Goal: Task Accomplishment & Management: Complete application form

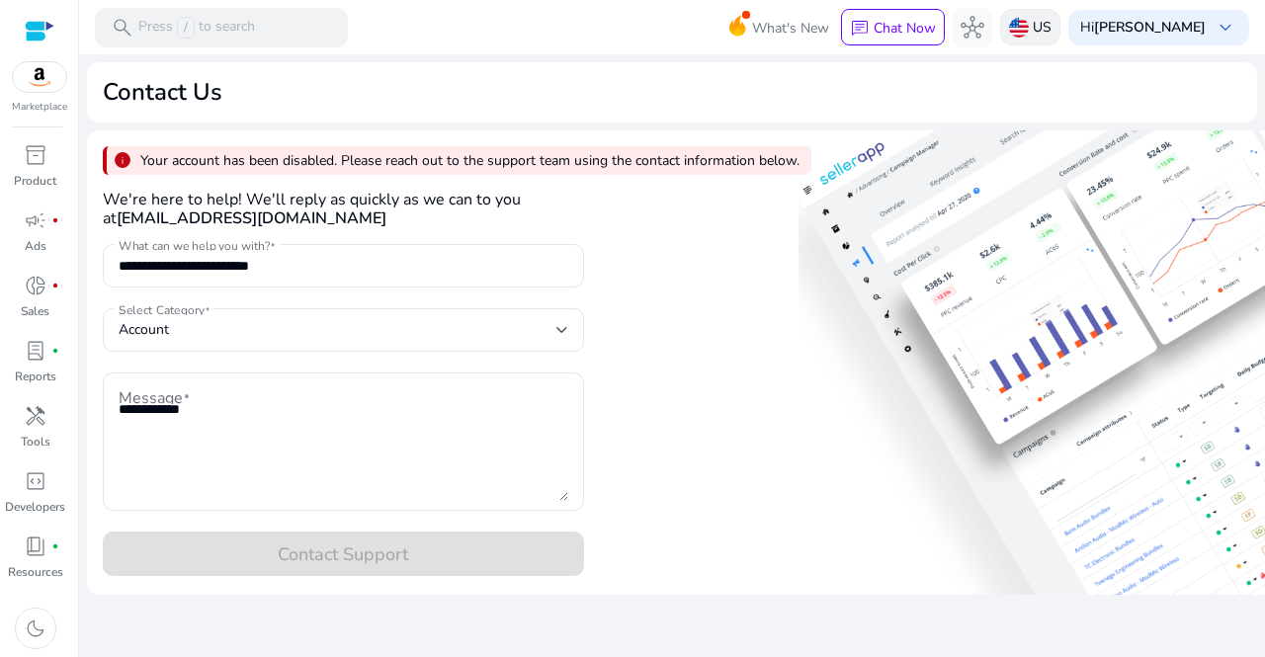
click at [1052, 33] on p "US" at bounding box center [1042, 27] width 19 height 35
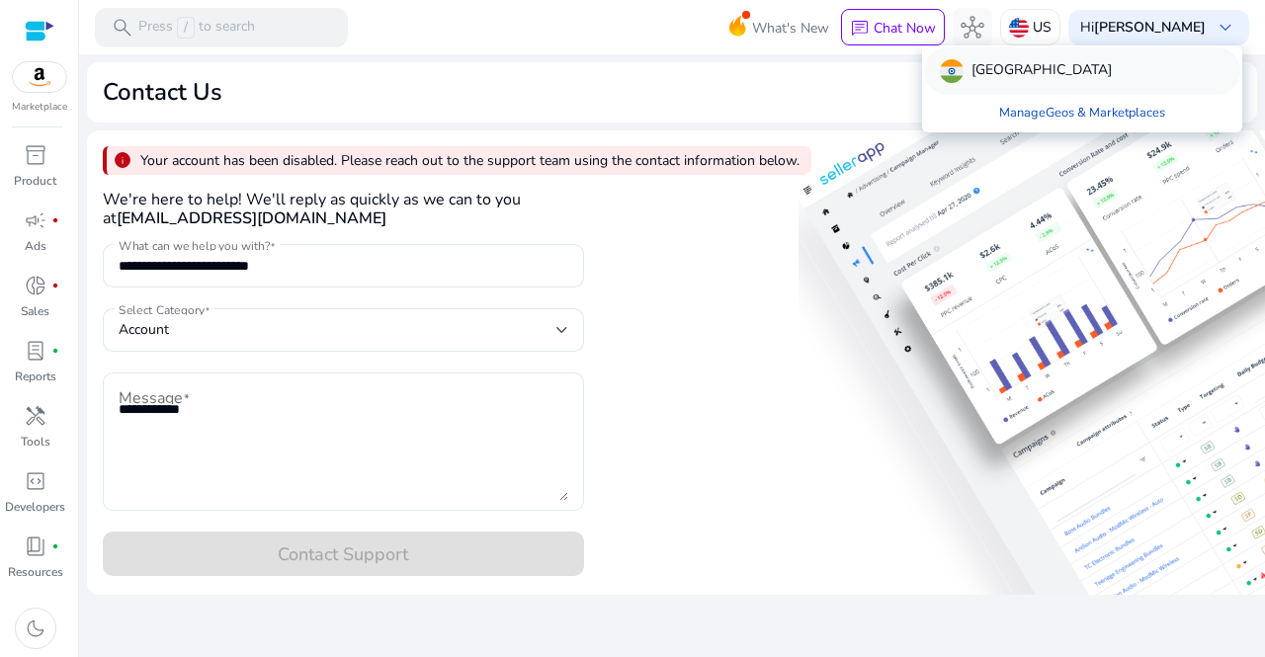
click at [970, 66] on div "[GEOGRAPHIC_DATA]" at bounding box center [1026, 71] width 172 height 24
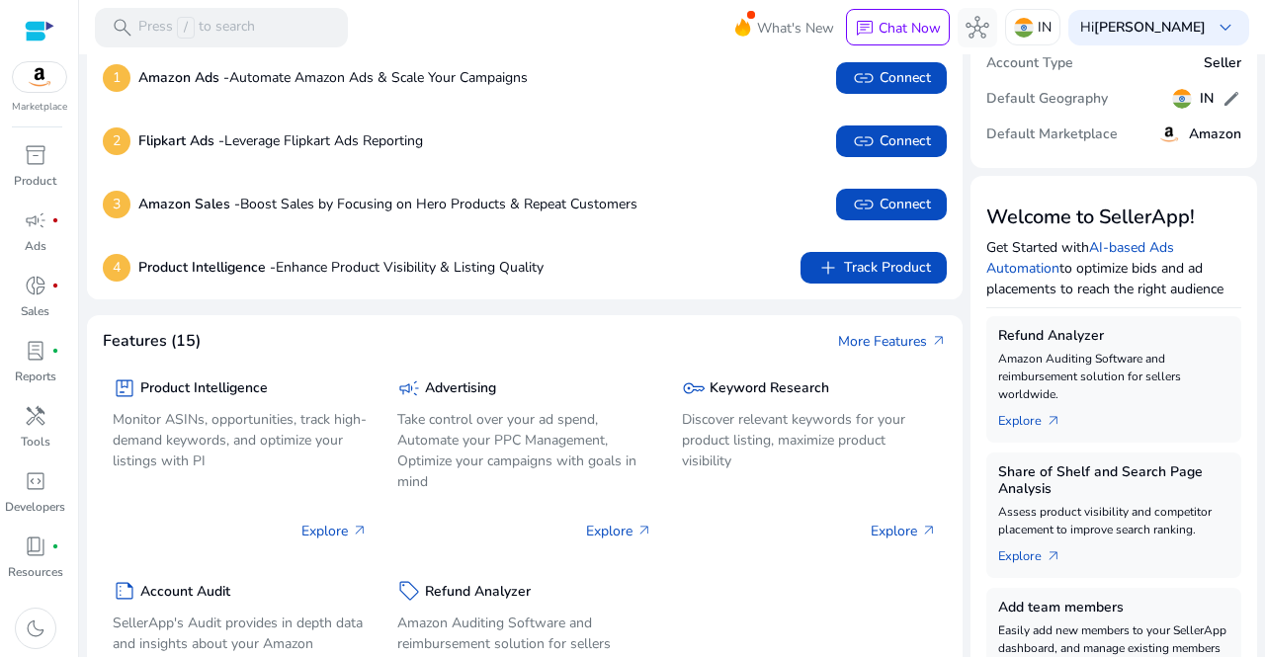
scroll to position [198, 0]
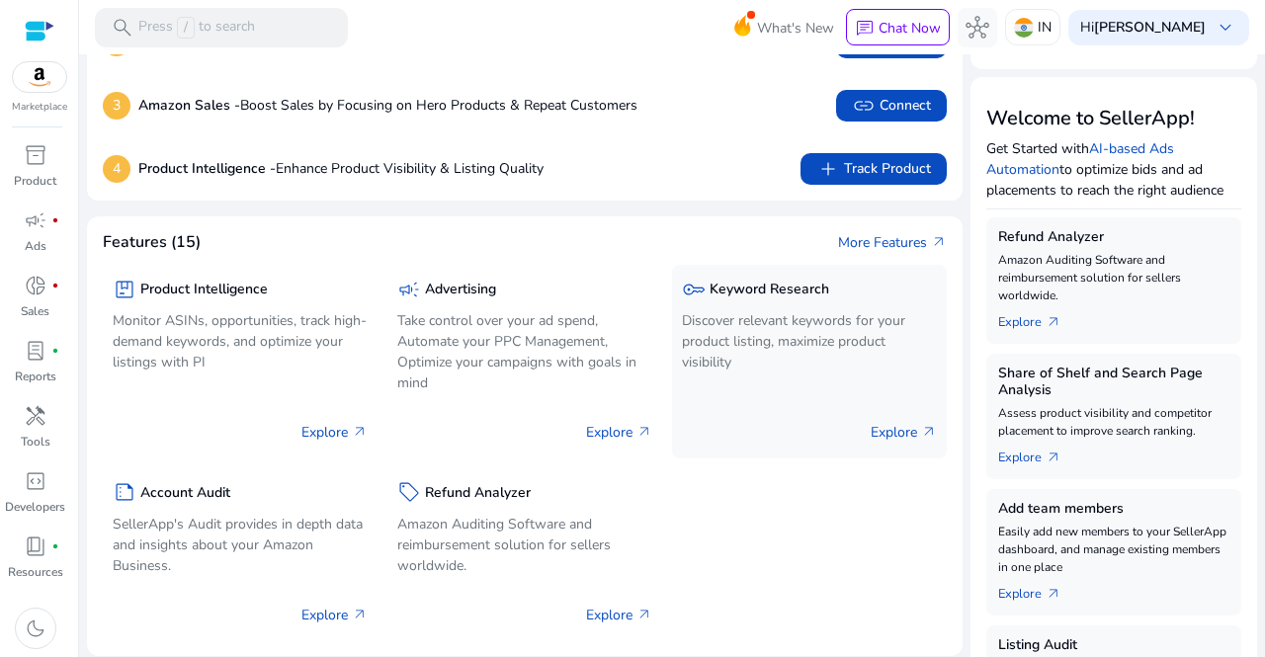
click at [749, 298] on div "key Keyword Research" at bounding box center [809, 289] width 255 height 29
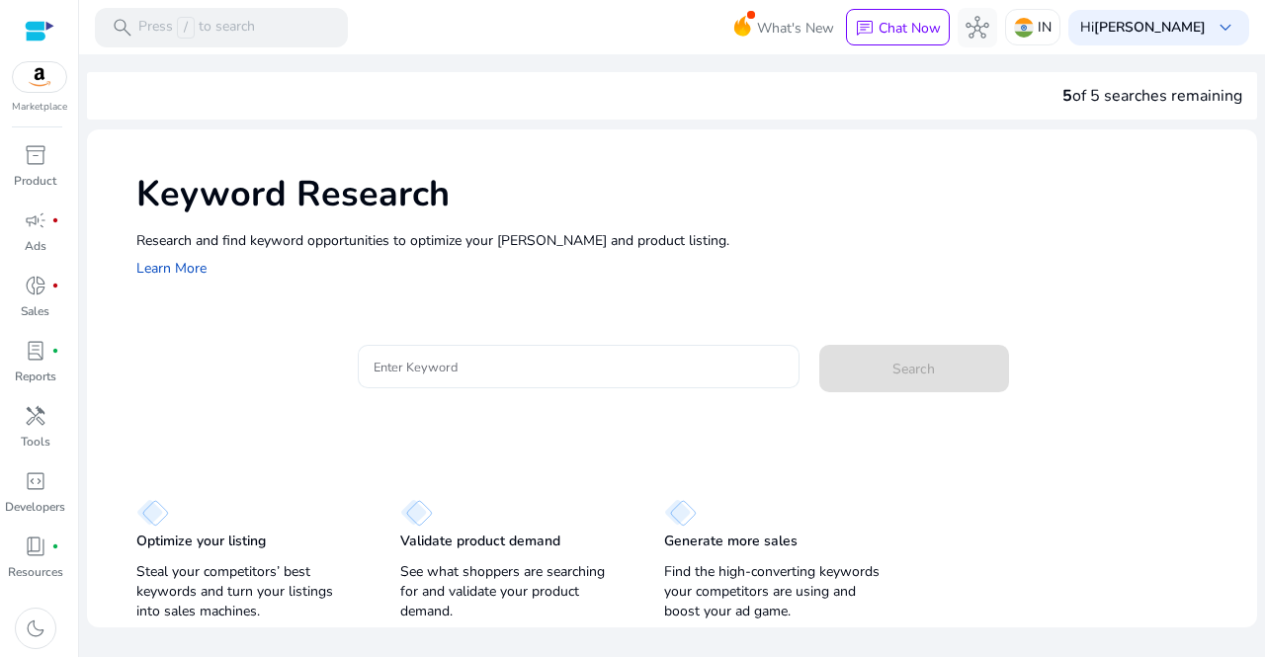
click at [594, 380] on div at bounding box center [579, 366] width 410 height 43
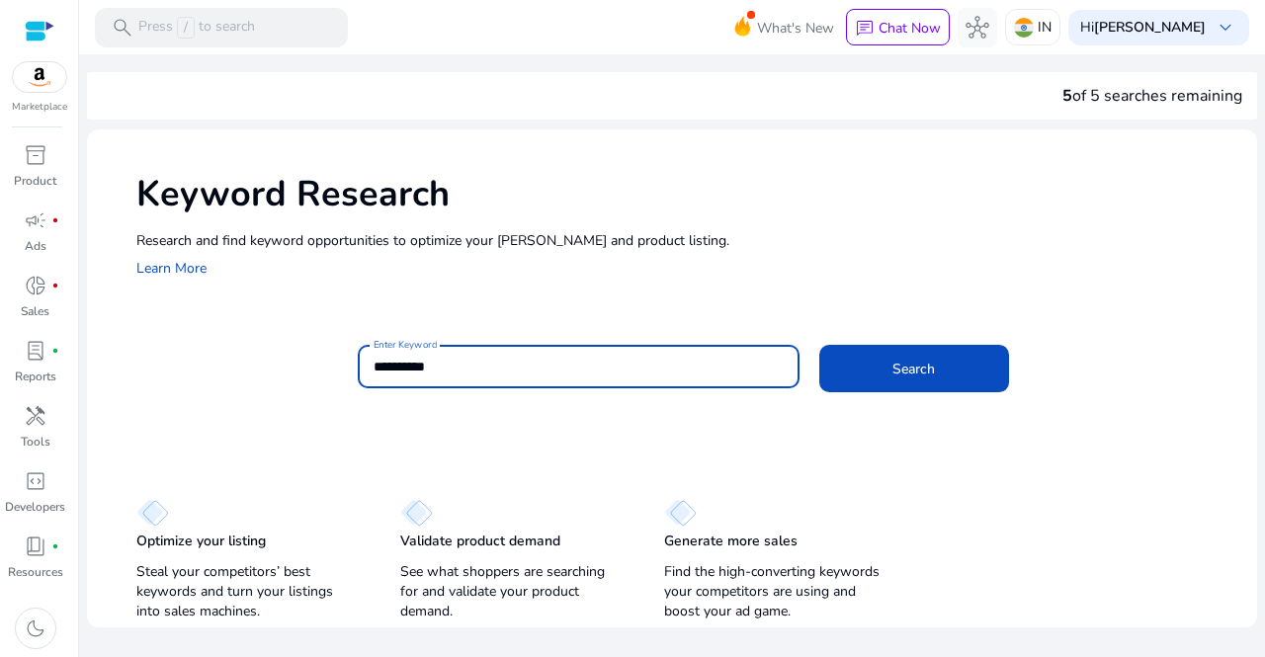
type input "**********"
click at [819, 345] on button "Search" at bounding box center [914, 368] width 190 height 47
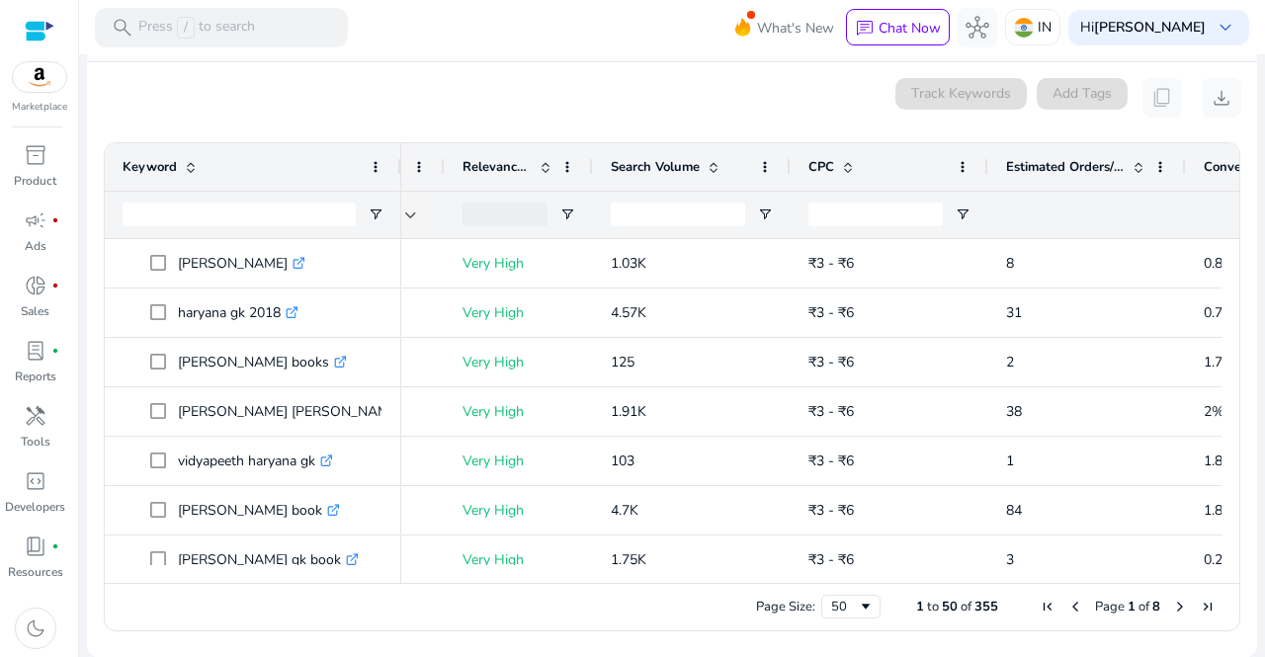
scroll to position [0, 341]
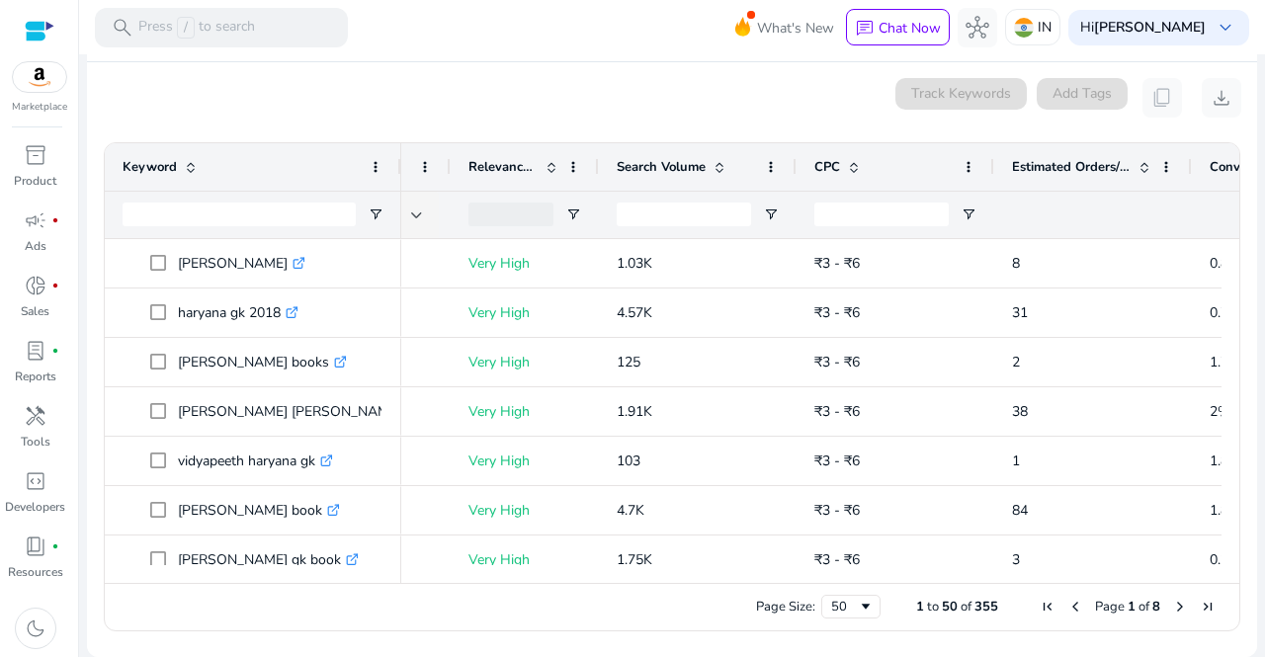
drag, startPoint x: 811, startPoint y: 573, endPoint x: 958, endPoint y: 590, distance: 147.2
click at [958, 590] on div "Drag here to set row groups Drag here to set column labels Keyword Match Type 8" at bounding box center [672, 386] width 1137 height 489
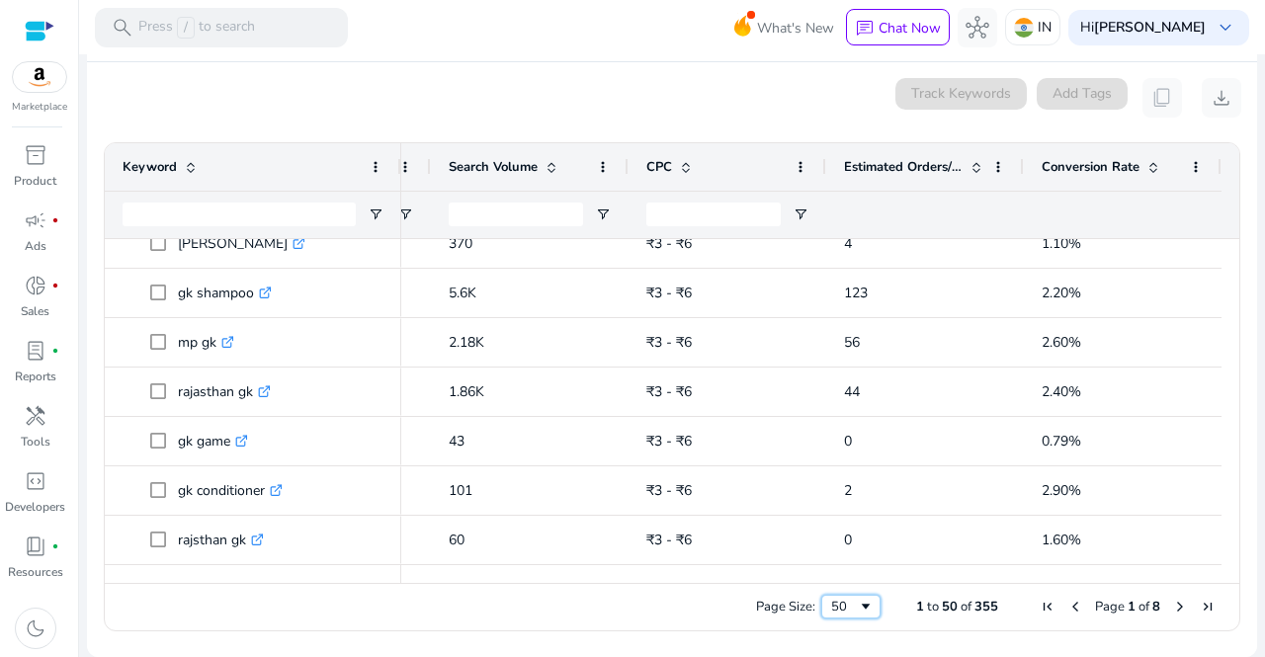
click at [831, 612] on div "50" at bounding box center [844, 607] width 27 height 18
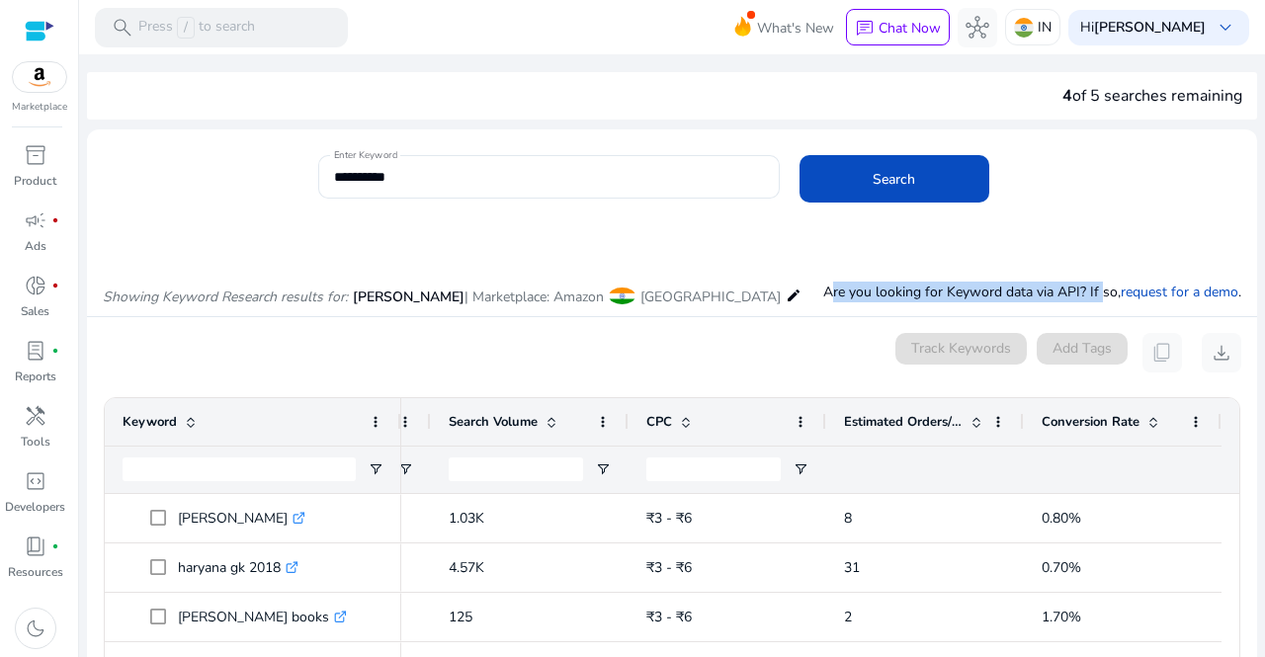
drag, startPoint x: 809, startPoint y: 297, endPoint x: 1088, endPoint y: 306, distance: 279.9
click at [1088, 306] on div "Showing Keyword Research results for: haryana gk | Marketplace: Amazon India ed…" at bounding box center [672, 275] width 1170 height 81
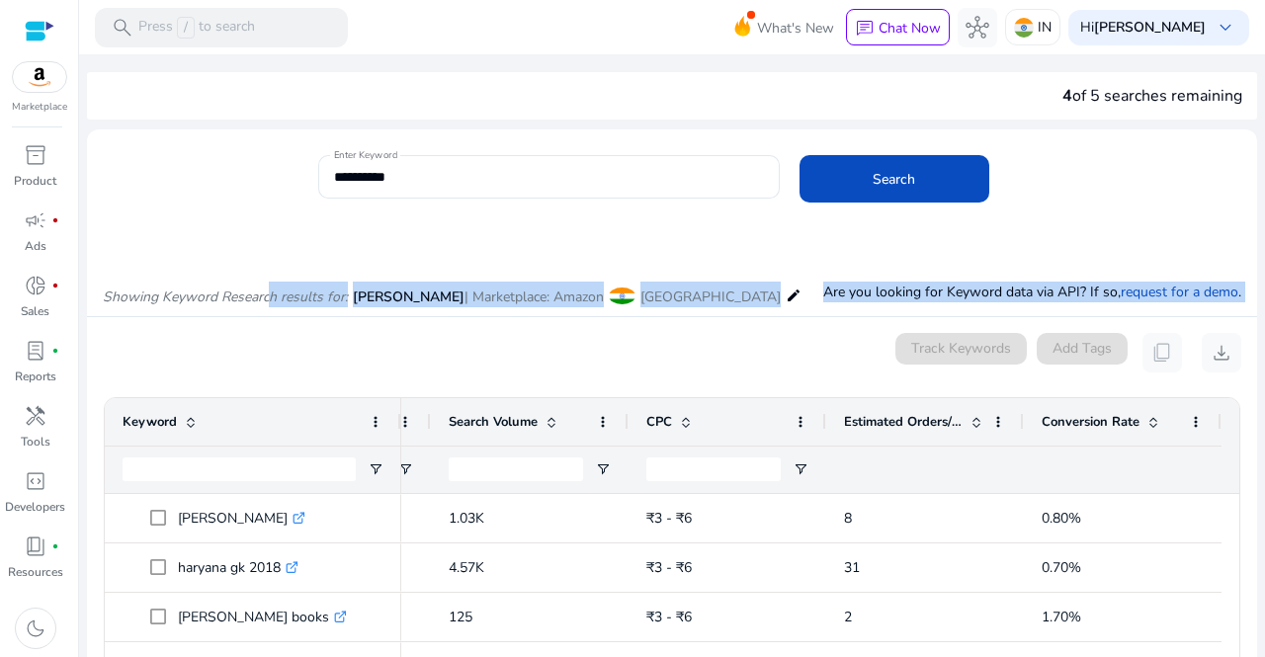
drag, startPoint x: 272, startPoint y: 303, endPoint x: 616, endPoint y: 317, distance: 344.2
click at [616, 317] on div "Showing Keyword Research results for: haryana gk | Marketplace: Amazon India ed…" at bounding box center [672, 573] width 1170 height 677
click at [28, 174] on p "Product" at bounding box center [35, 181] width 43 height 18
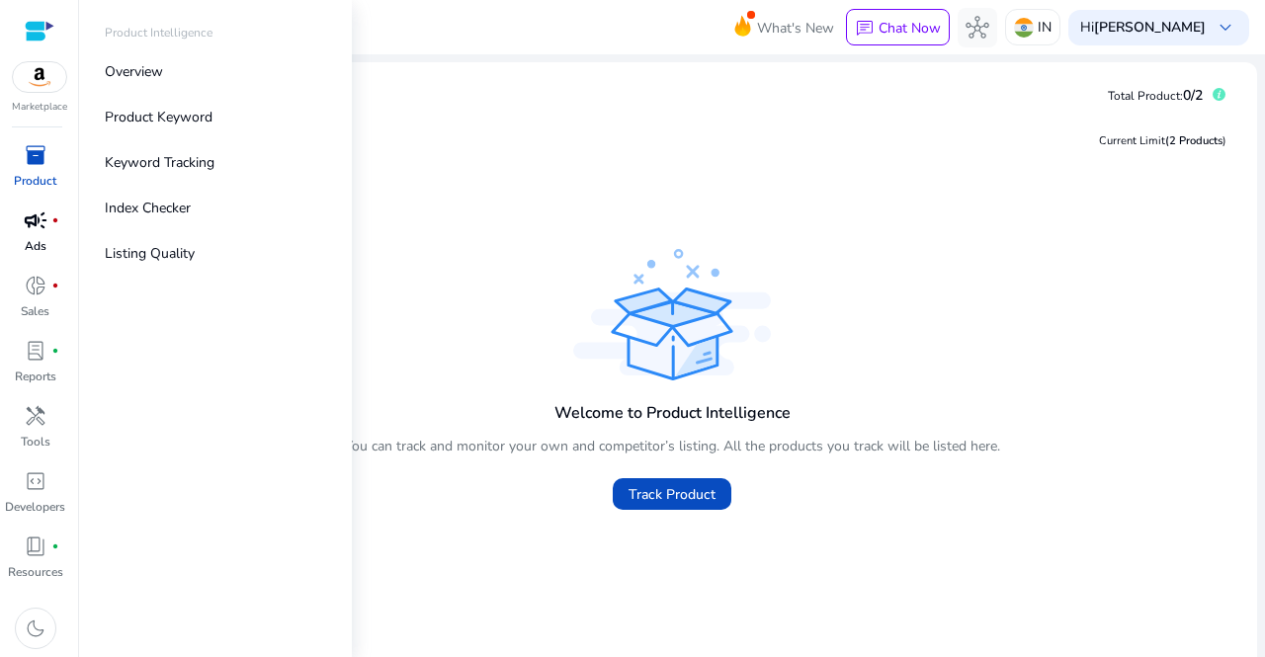
click at [22, 228] on div "campaign fiber_manual_record" at bounding box center [35, 221] width 55 height 32
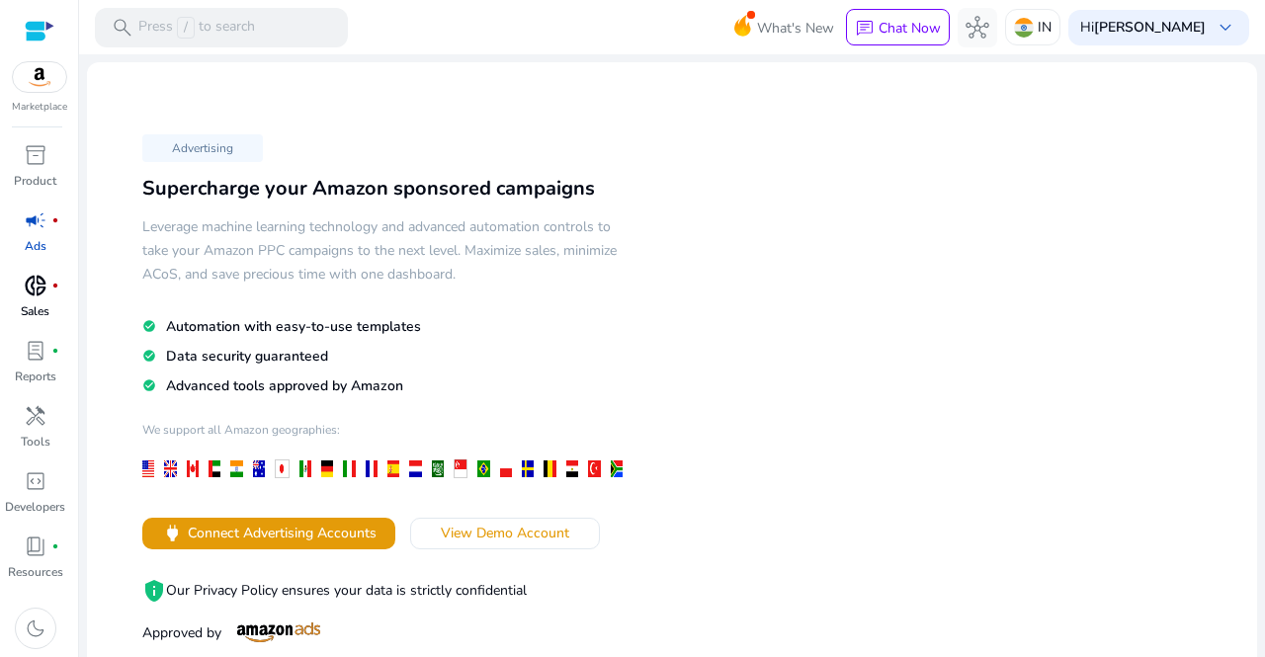
click at [32, 284] on span "donut_small" at bounding box center [36, 286] width 24 height 24
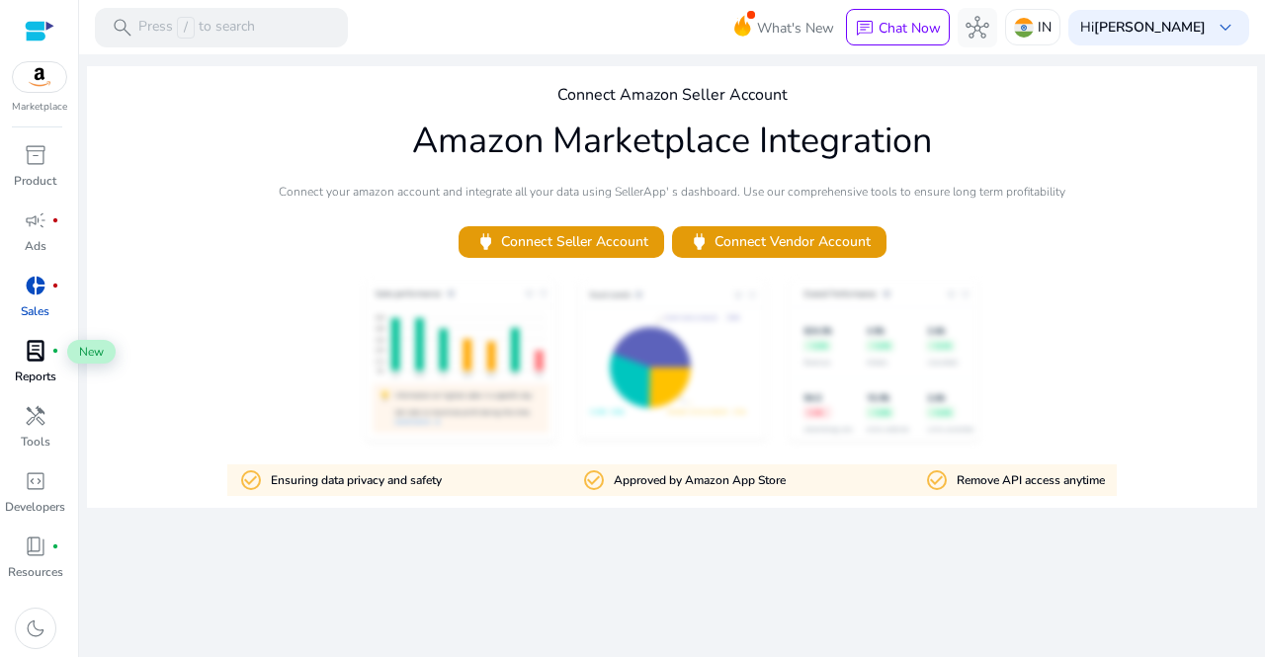
click at [40, 348] on span "lab_profile" at bounding box center [36, 351] width 24 height 24
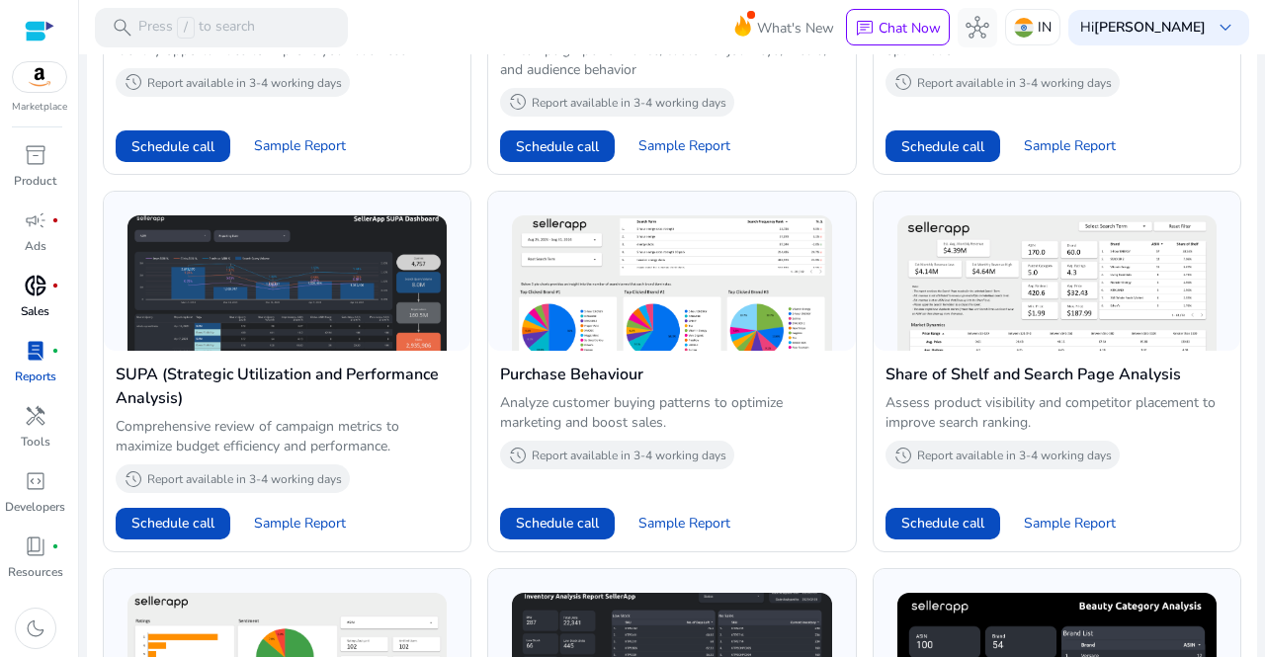
scroll to position [934, 0]
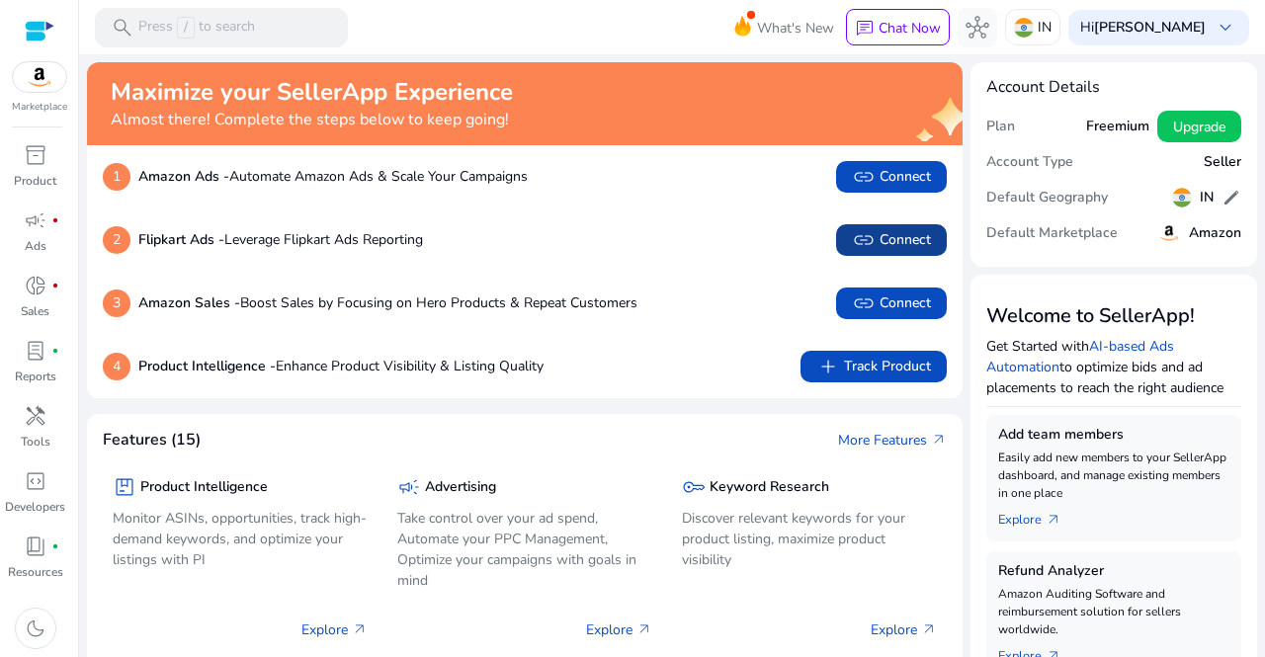
click at [868, 240] on span "link" at bounding box center [864, 240] width 24 height 24
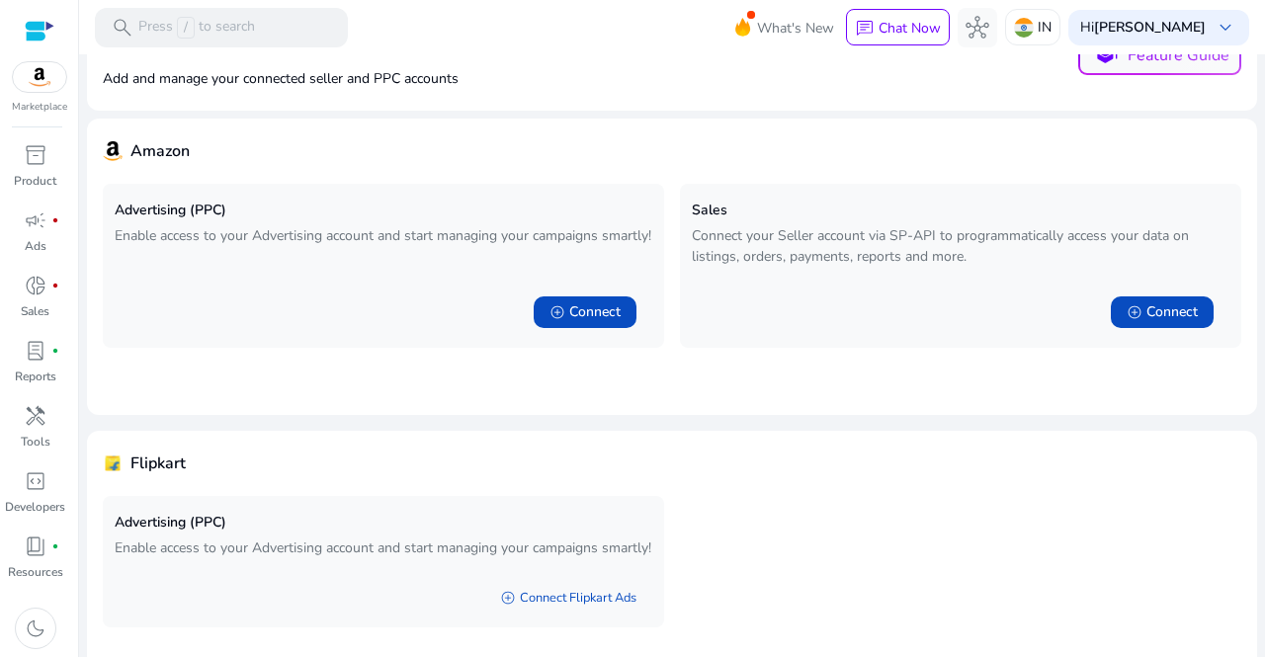
scroll to position [141, 0]
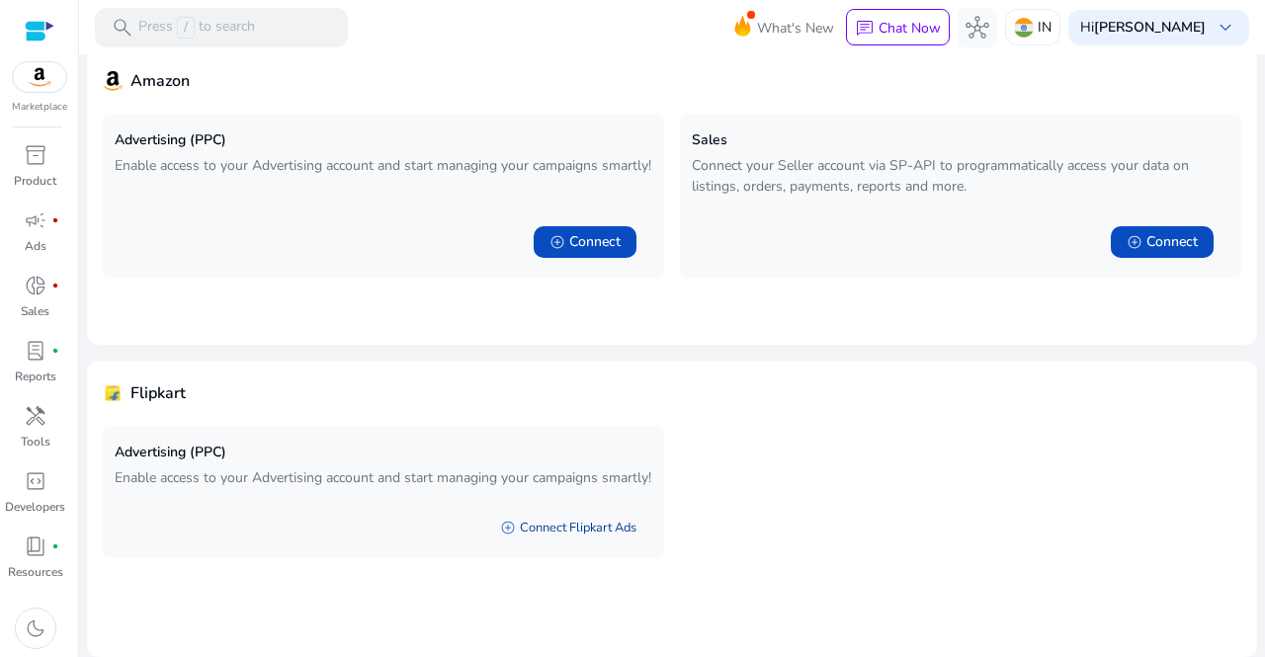
click at [564, 546] on link "add_circle Connect Flipkart Ads" at bounding box center [568, 528] width 168 height 36
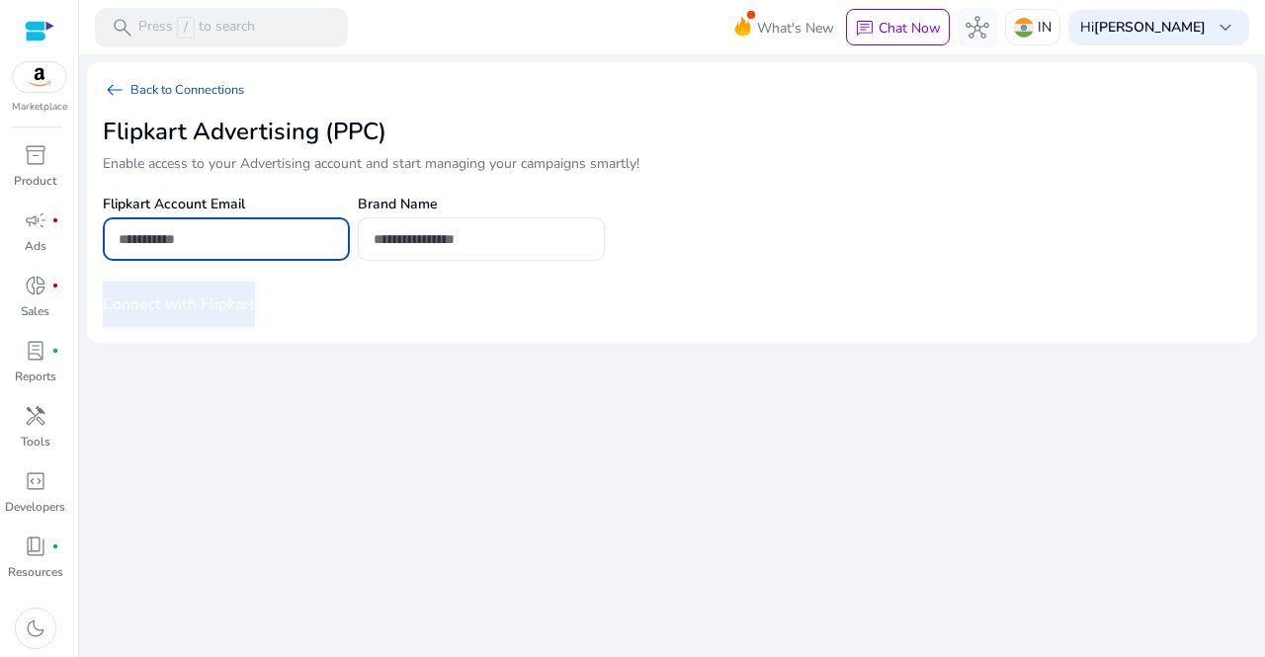
click at [285, 237] on input "email" at bounding box center [226, 239] width 215 height 22
click at [530, 250] on div at bounding box center [481, 238] width 215 height 43
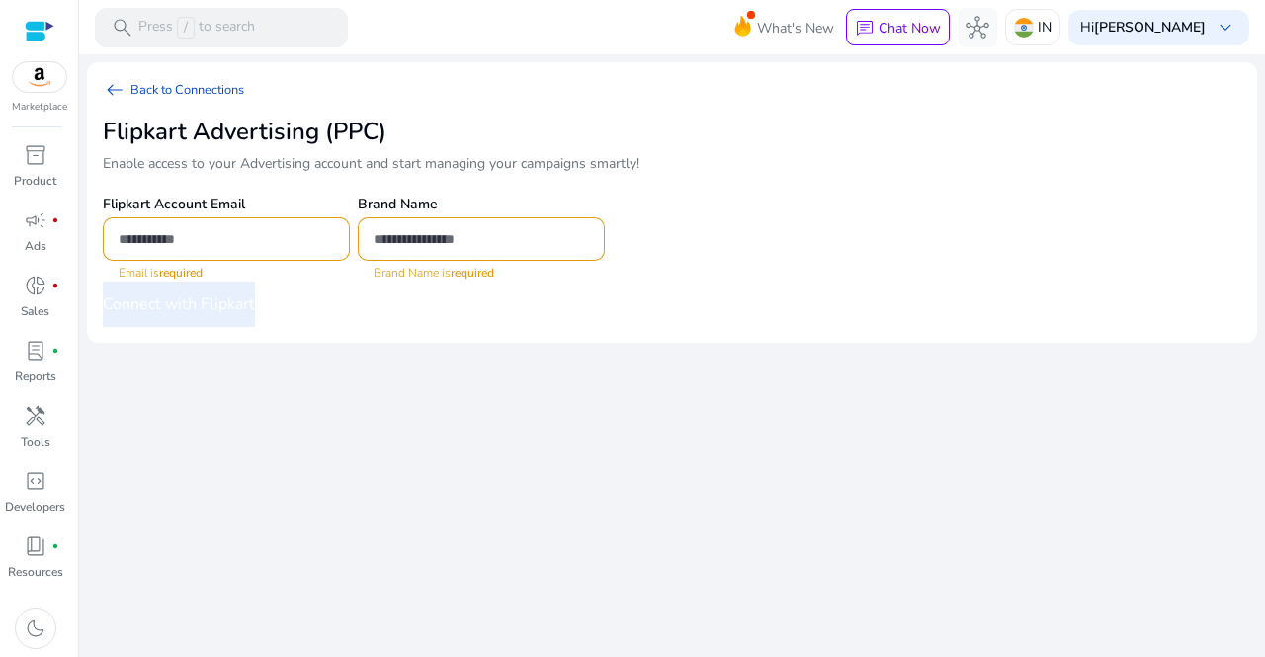
click at [517, 224] on div at bounding box center [481, 238] width 215 height 43
paste input "********"
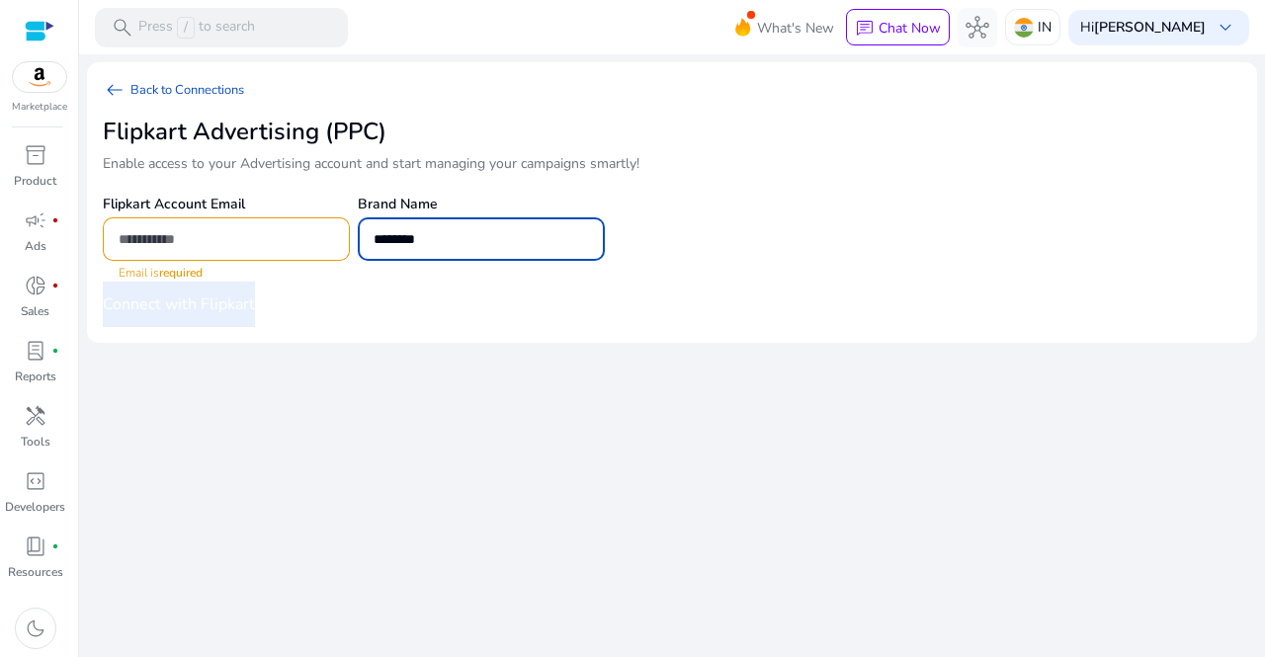
type input "********"
click at [193, 248] on input "email" at bounding box center [226, 239] width 215 height 22
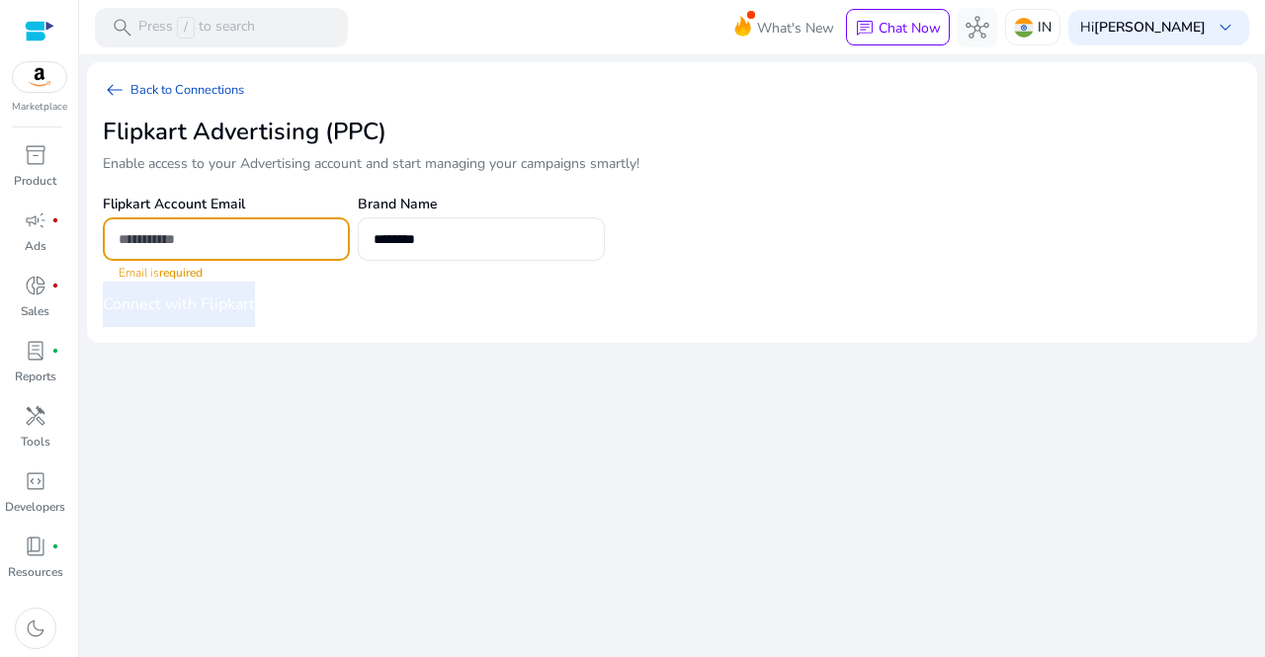
click at [264, 231] on input "email" at bounding box center [226, 239] width 215 height 22
paste input "**********"
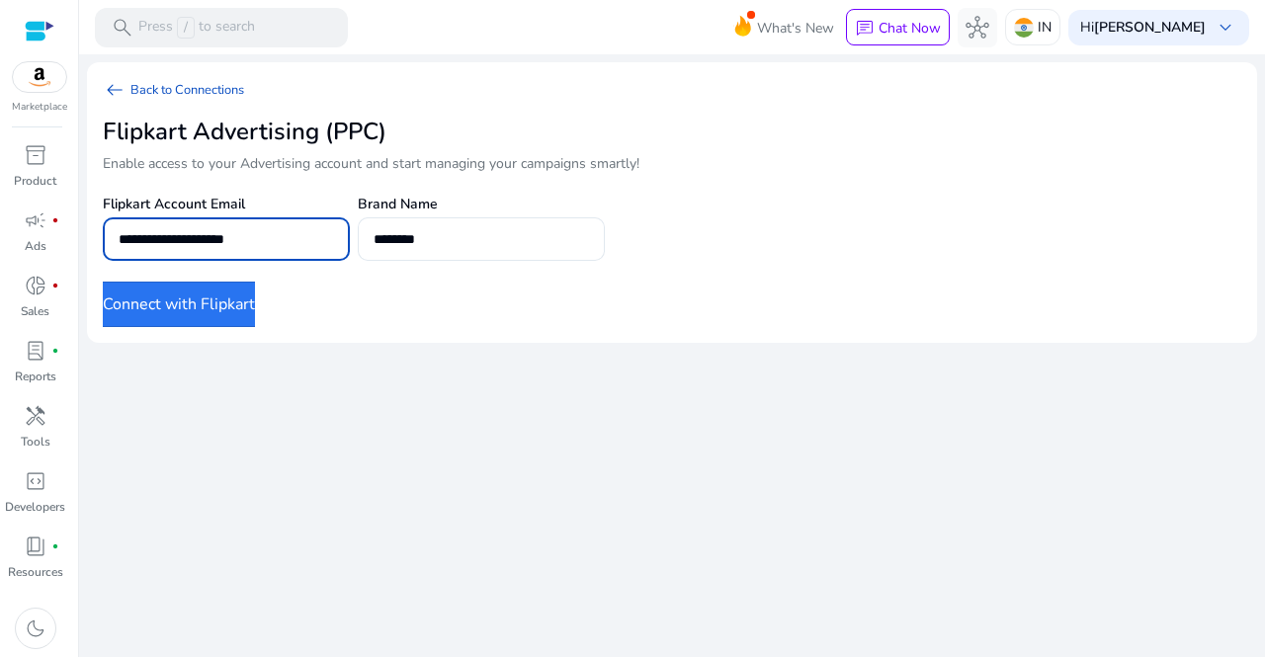
type input "**********"
click at [223, 310] on button "Connect with Flipkart" at bounding box center [179, 304] width 152 height 45
click at [233, 310] on button "Connect with Flipkart" at bounding box center [179, 304] width 152 height 45
click at [257, 228] on input "**********" at bounding box center [226, 239] width 215 height 22
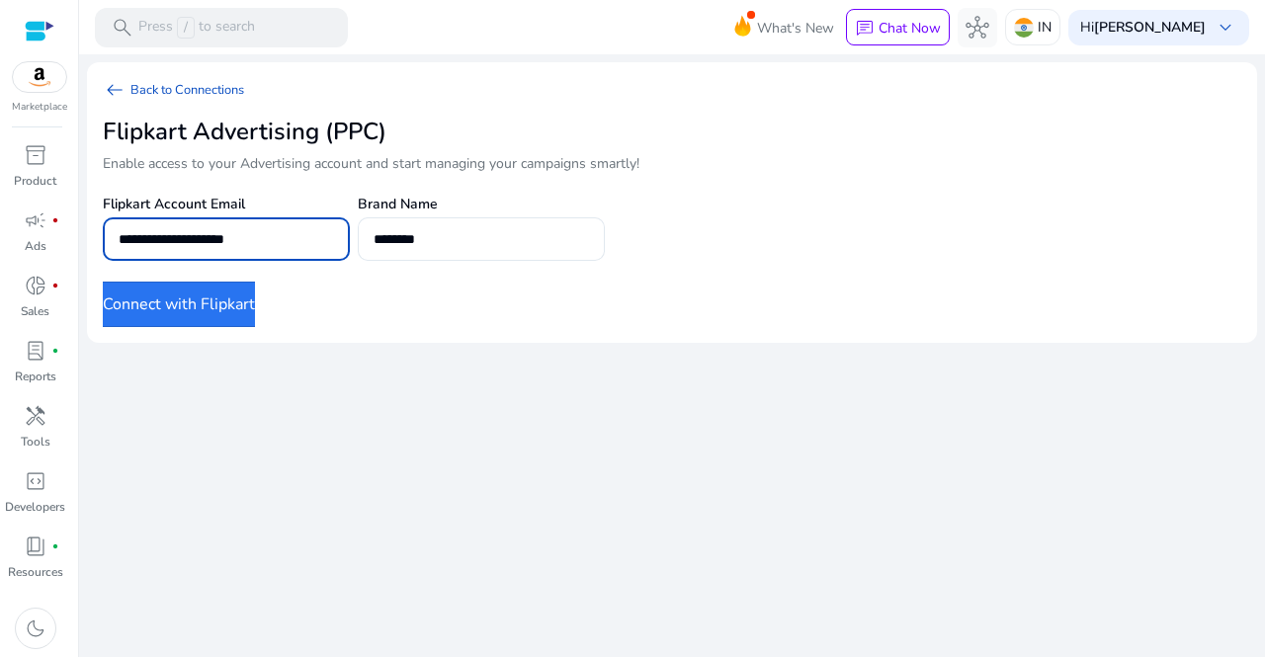
click at [257, 228] on input "**********" at bounding box center [226, 239] width 215 height 22
click at [237, 312] on button "Connect with Flipkart" at bounding box center [179, 304] width 152 height 45
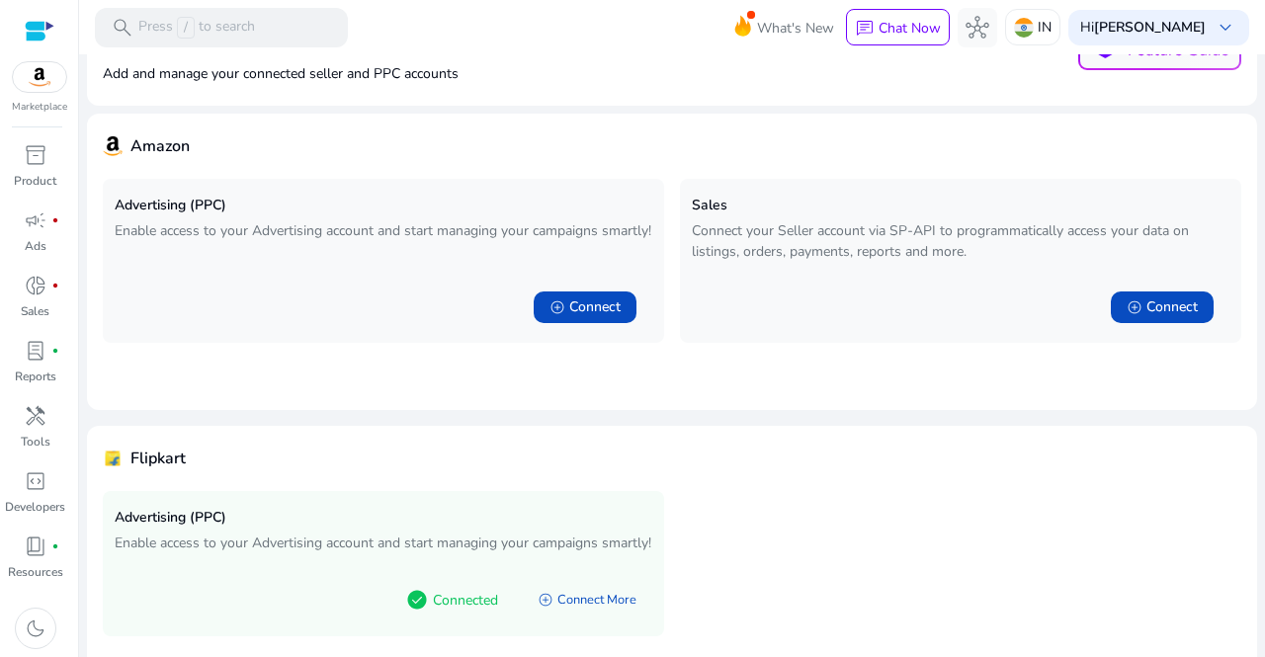
scroll to position [141, 0]
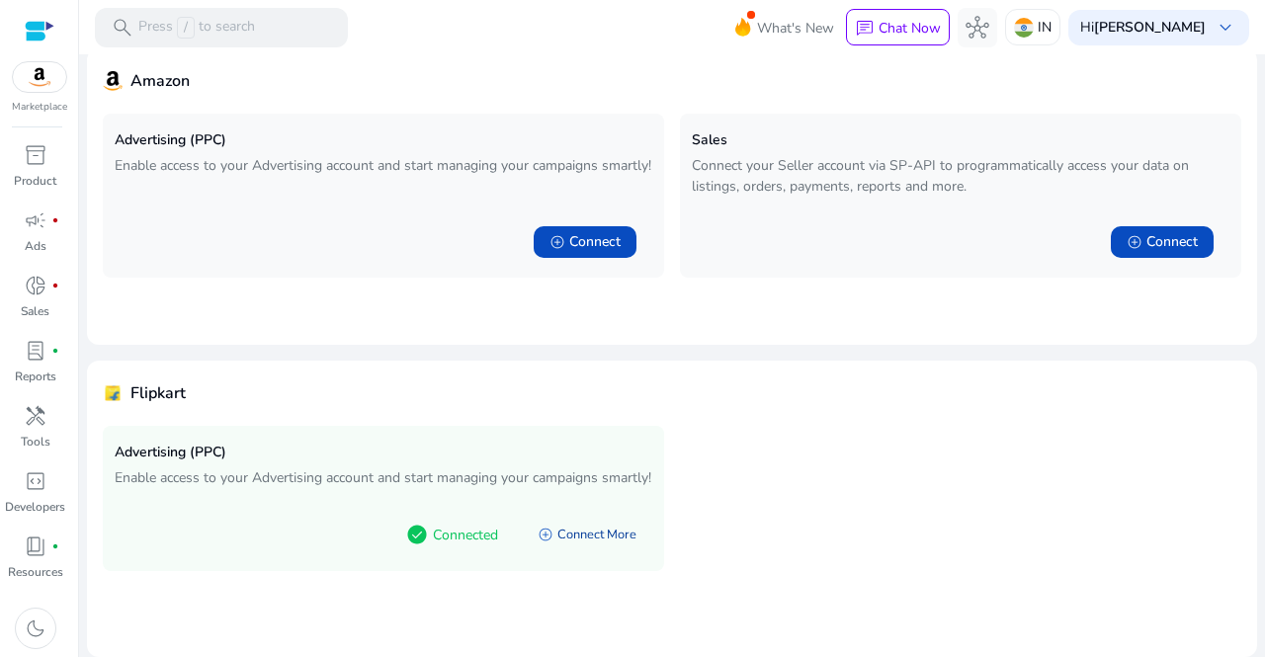
click at [587, 553] on link "add_circle Connect More" at bounding box center [587, 535] width 130 height 36
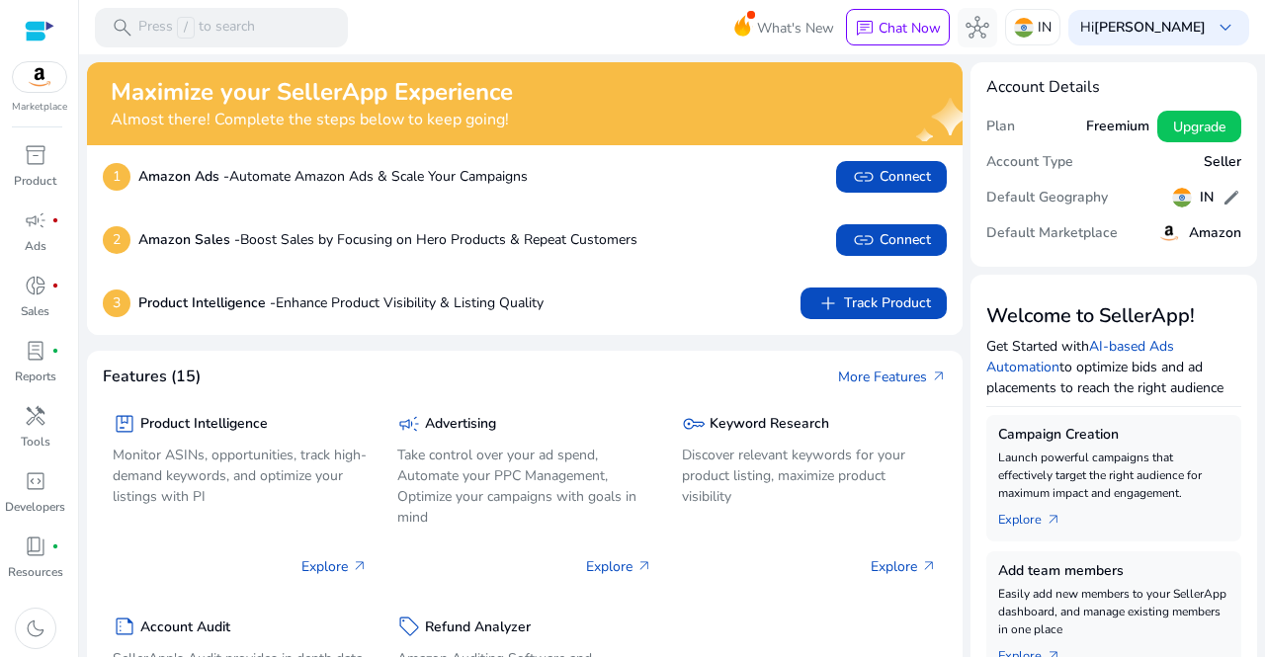
click at [1112, 121] on h5 "Freemium" at bounding box center [1117, 127] width 63 height 17
click at [1112, 129] on h5 "Freemium" at bounding box center [1117, 127] width 63 height 17
click at [30, 227] on span "campaign" at bounding box center [36, 221] width 24 height 24
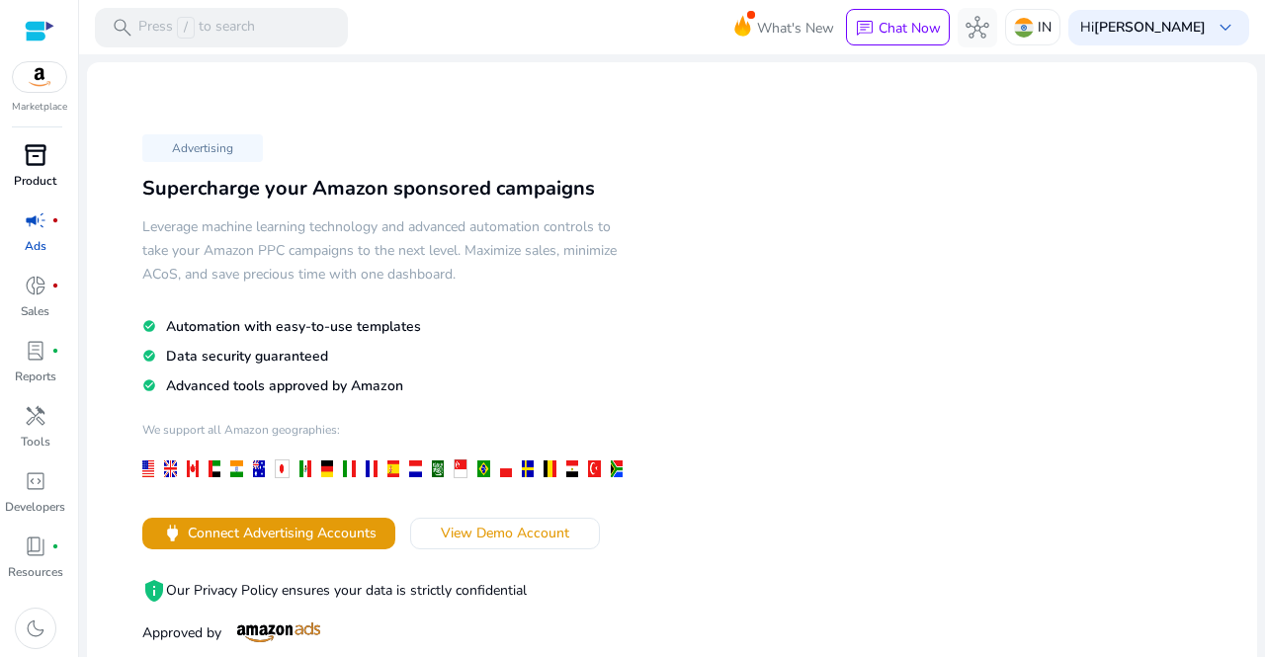
click at [41, 155] on span "inventory_2" at bounding box center [36, 155] width 24 height 24
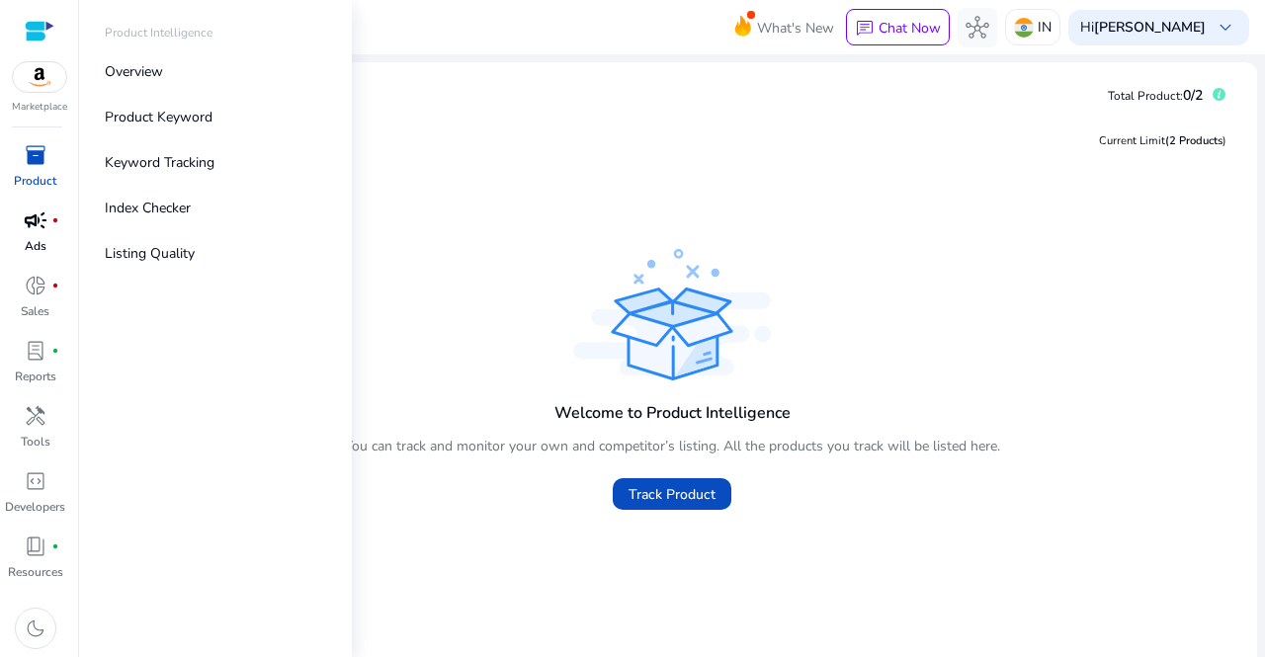
click at [41, 98] on div "Marketplace" at bounding box center [39, 57] width 78 height 115
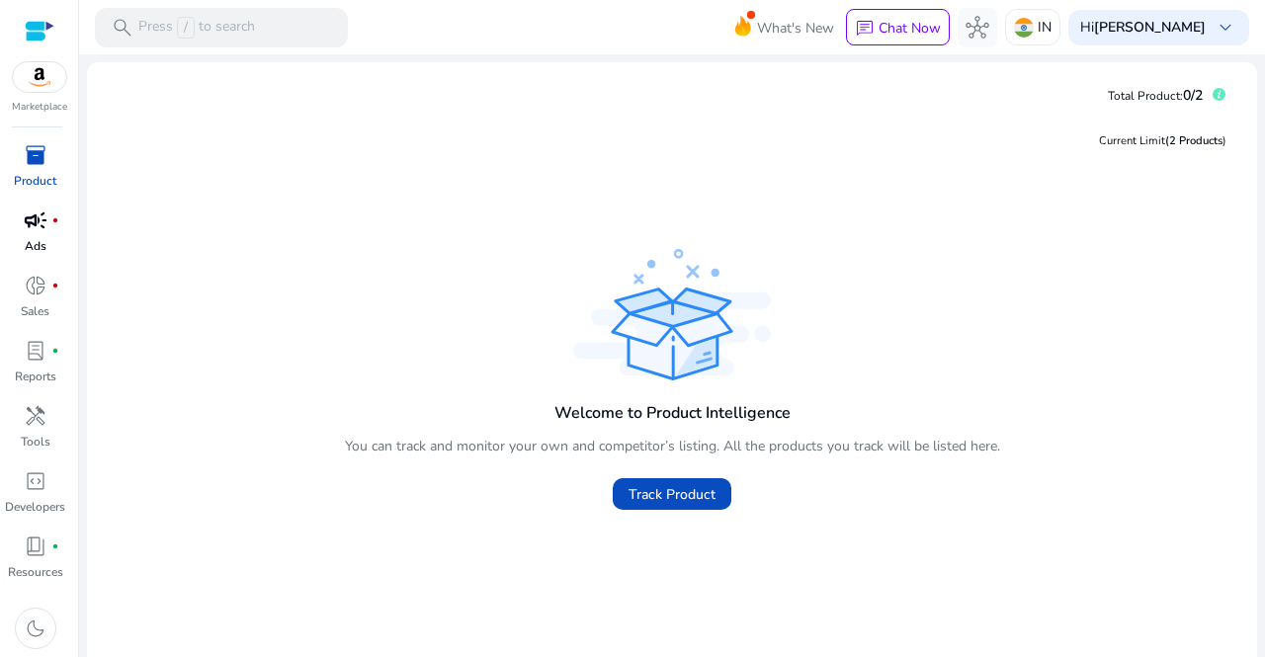
click at [43, 83] on img at bounding box center [39, 77] width 53 height 30
click at [42, 250] on p "Ads" at bounding box center [36, 246] width 22 height 18
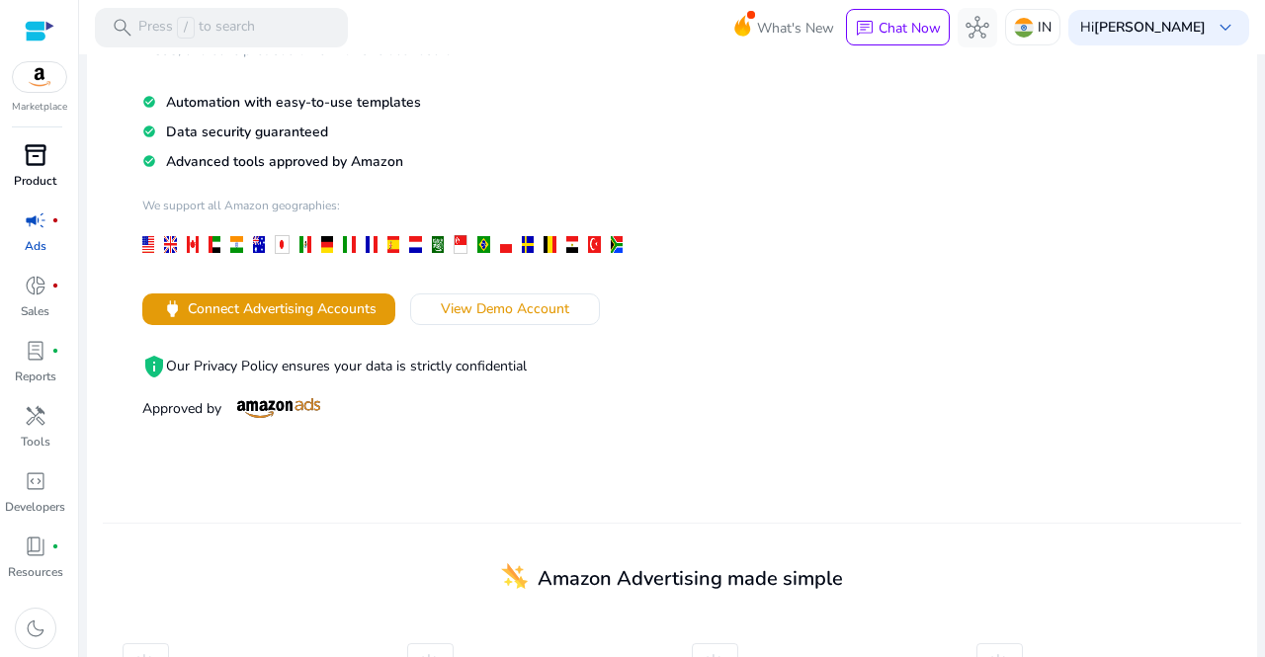
scroll to position [468, 0]
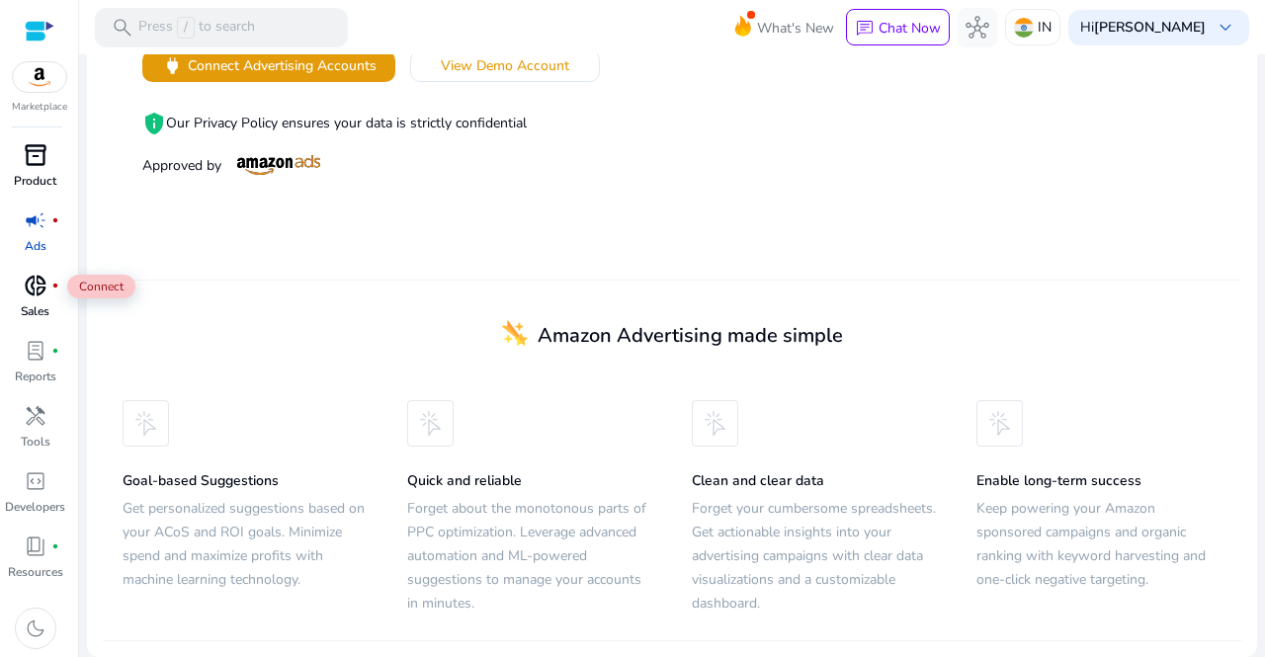
click at [34, 296] on span "donut_small" at bounding box center [36, 286] width 24 height 24
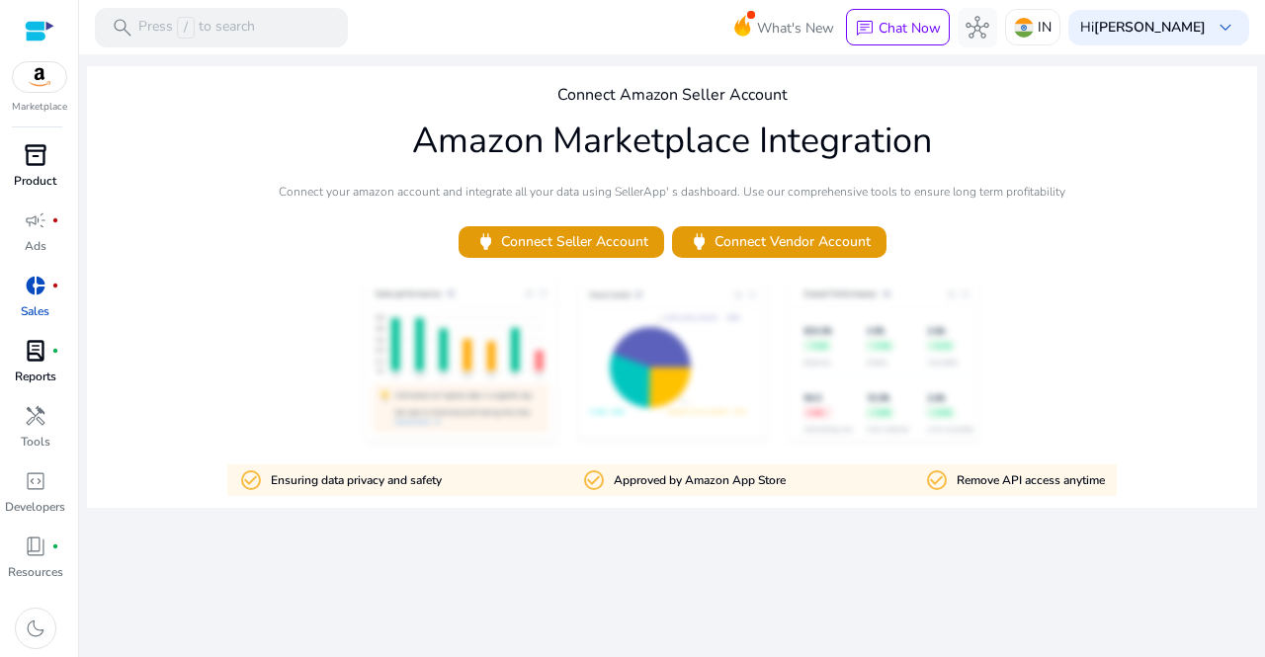
click at [32, 340] on span "lab_profile" at bounding box center [36, 351] width 24 height 24
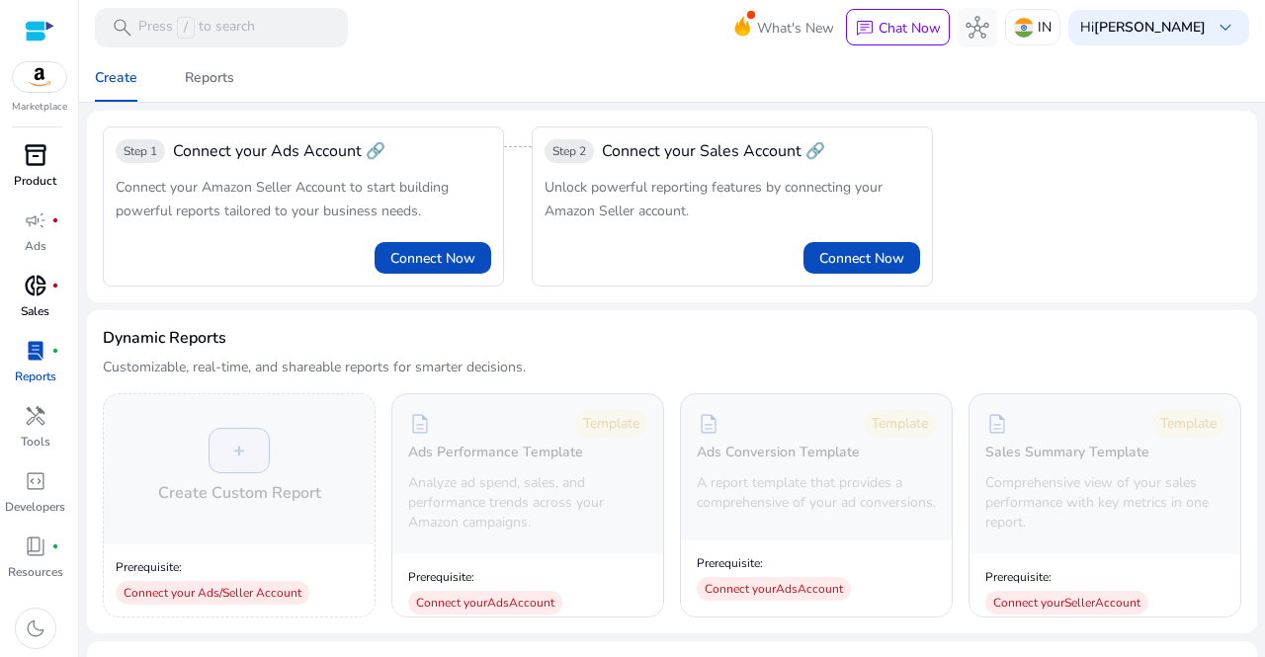
click at [45, 161] on span "inventory_2" at bounding box center [36, 155] width 24 height 24
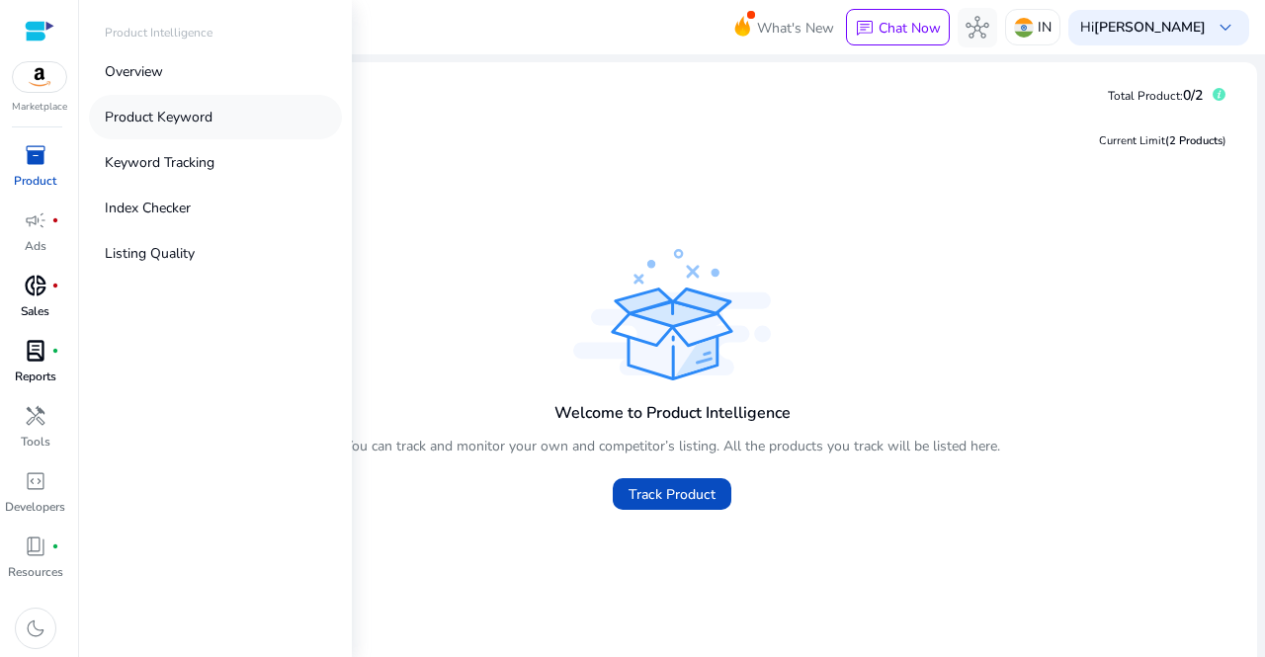
click at [177, 122] on p "Product Keyword" at bounding box center [159, 117] width 108 height 21
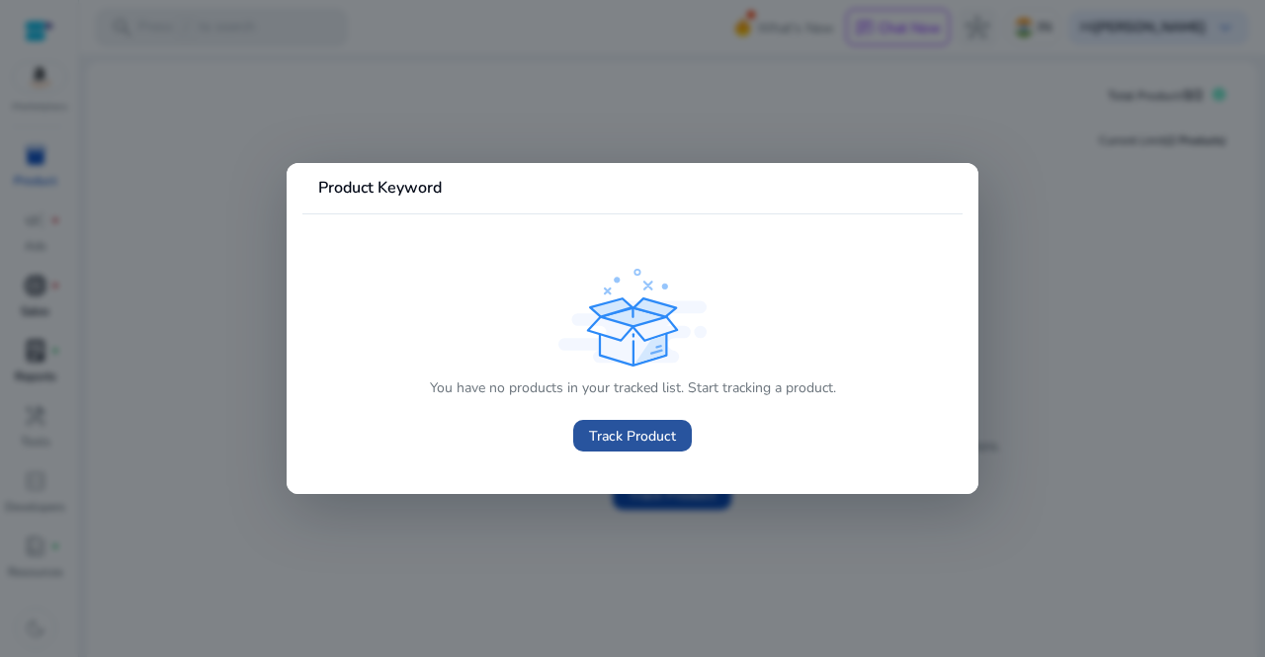
click at [623, 447] on span at bounding box center [632, 435] width 119 height 47
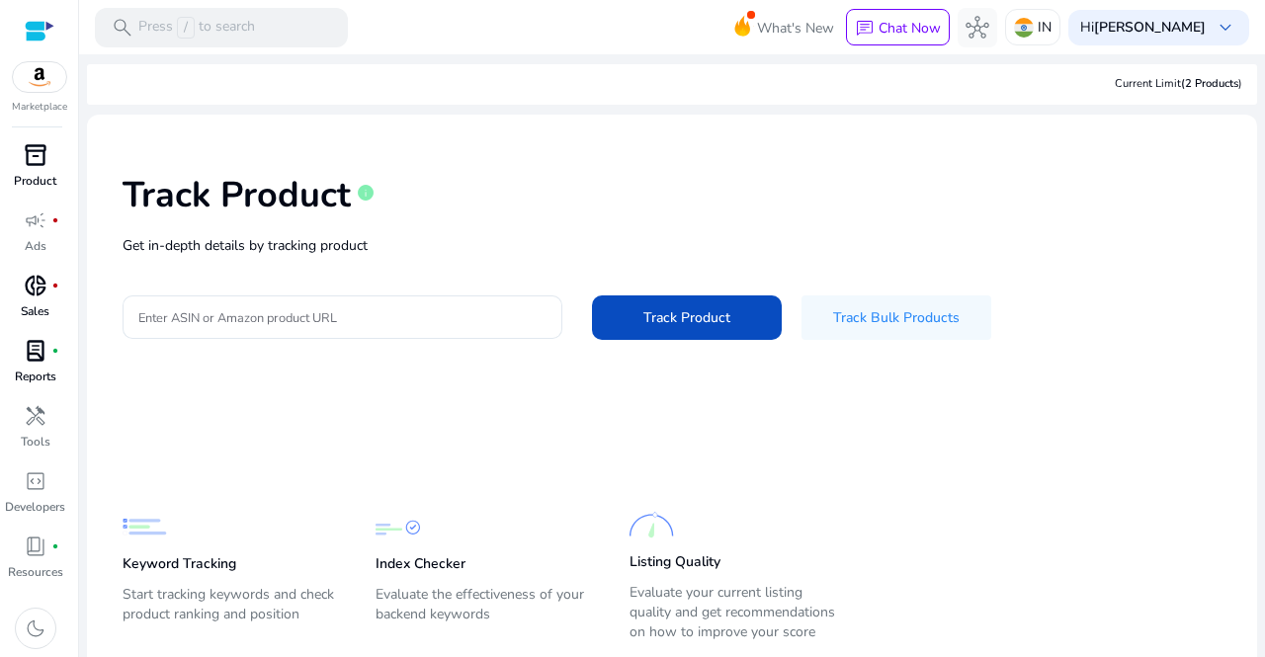
scroll to position [56, 0]
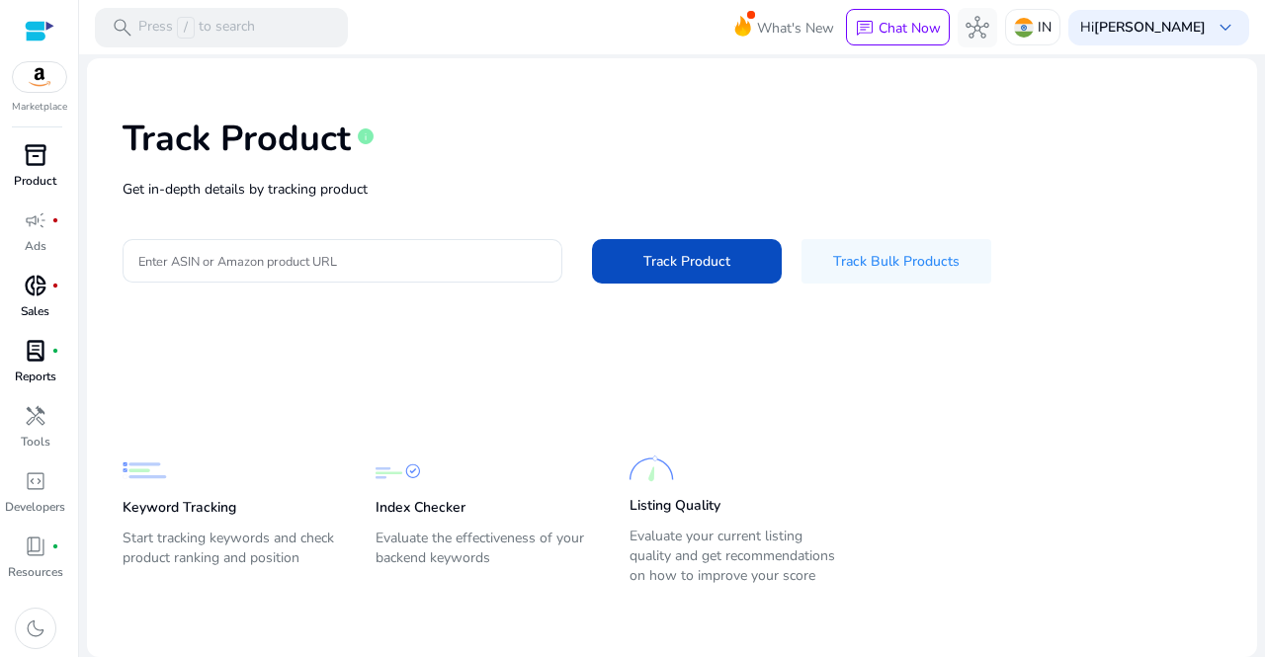
click at [35, 228] on span "campaign" at bounding box center [36, 221] width 24 height 24
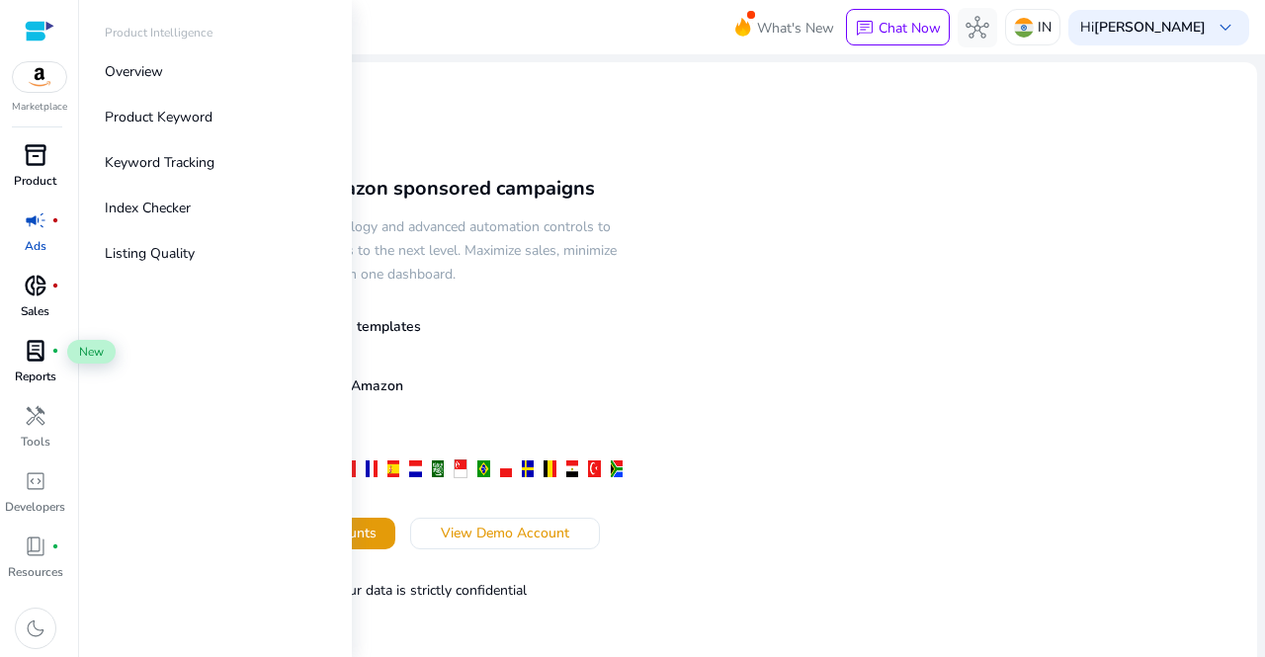
click at [42, 362] on span "lab_profile" at bounding box center [36, 351] width 24 height 24
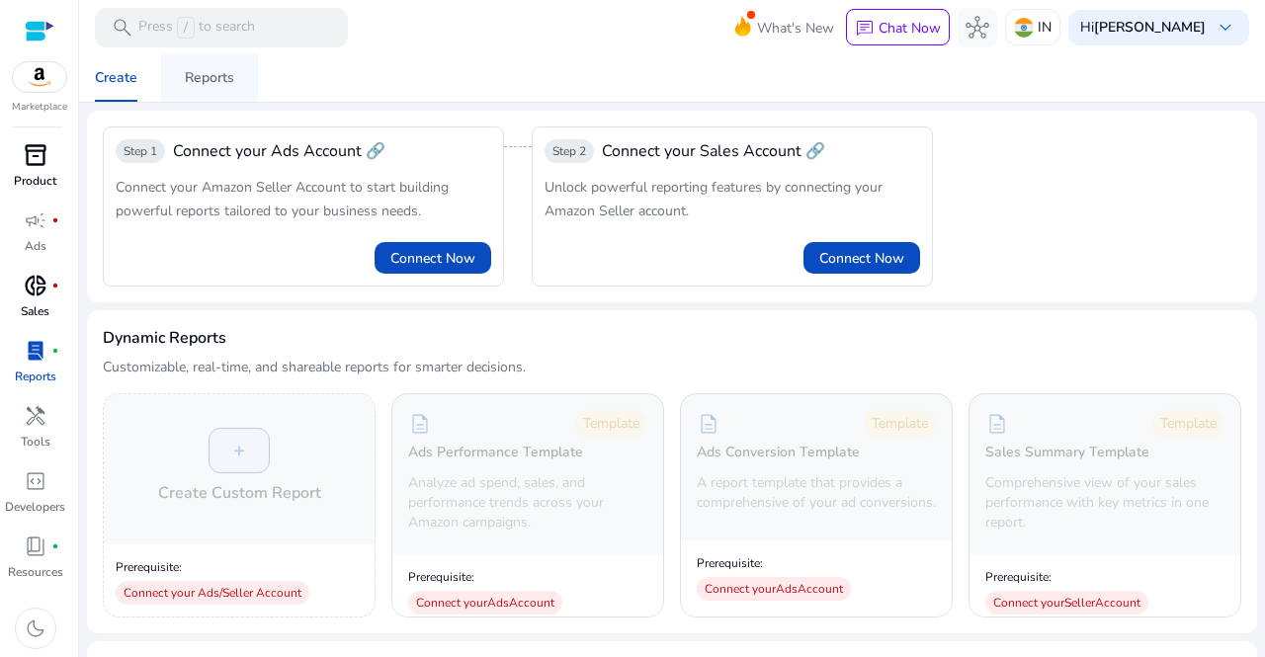
click at [214, 71] on div "Reports" at bounding box center [209, 78] width 49 height 14
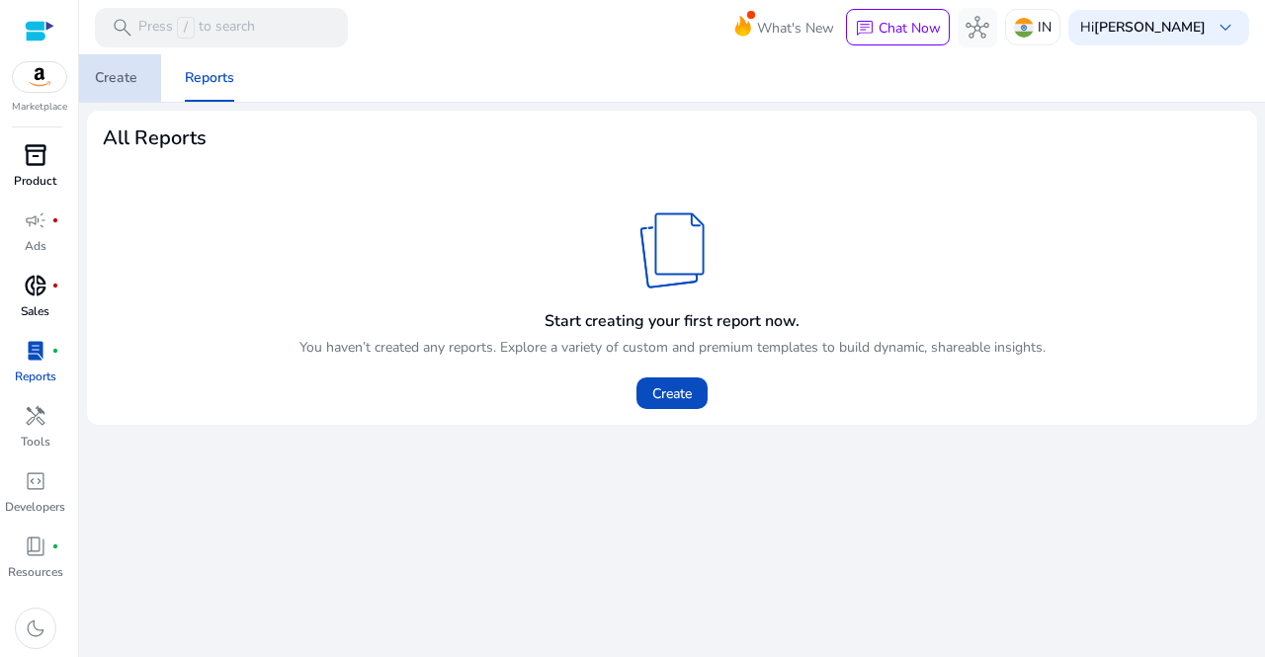
click at [123, 90] on span "Create" at bounding box center [116, 77] width 43 height 47
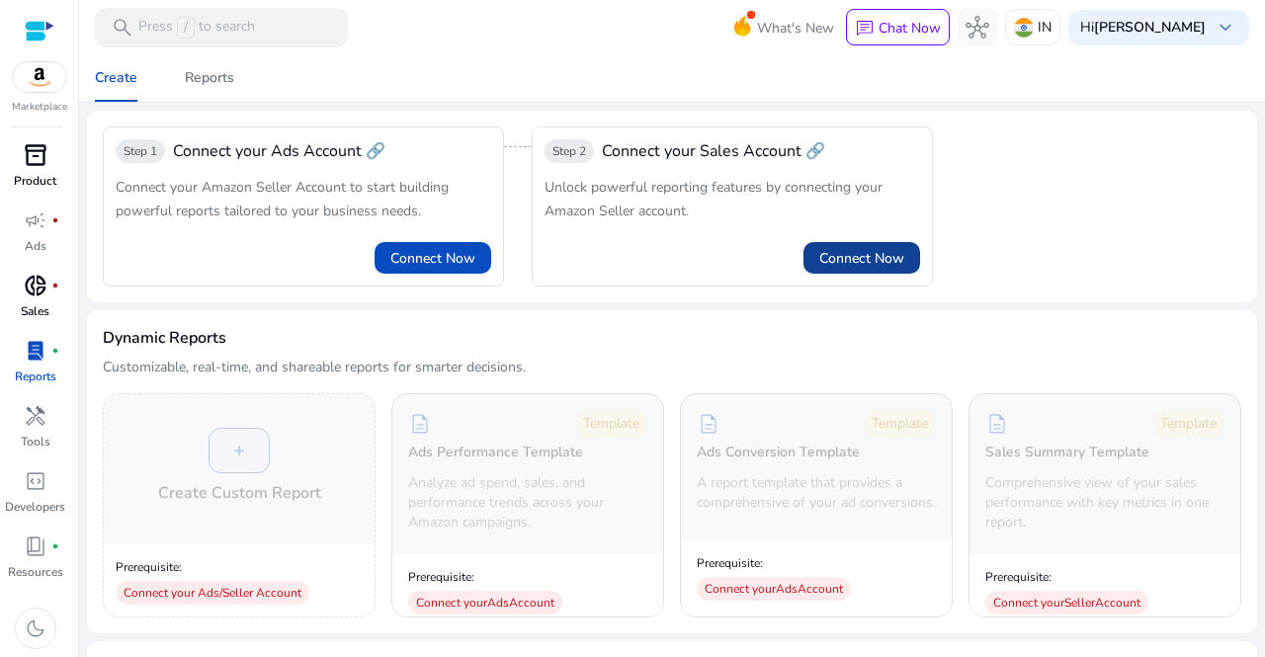
scroll to position [395, 0]
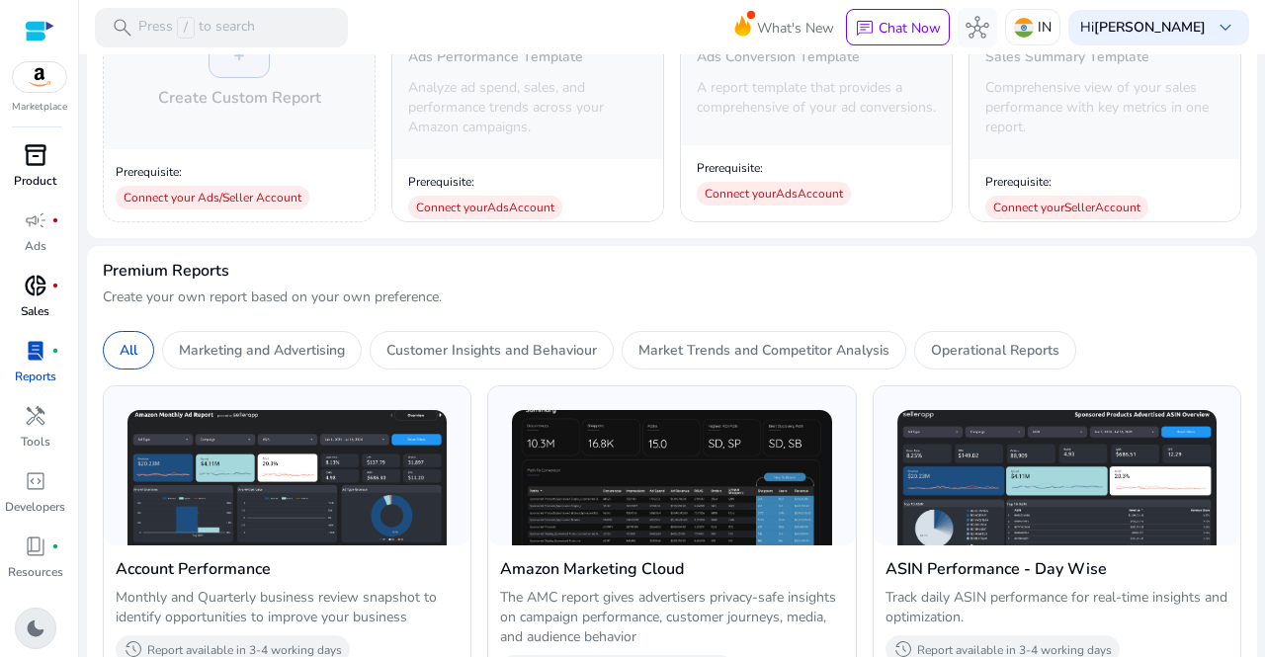
click at [35, 633] on span "dark_mode" at bounding box center [36, 629] width 24 height 24
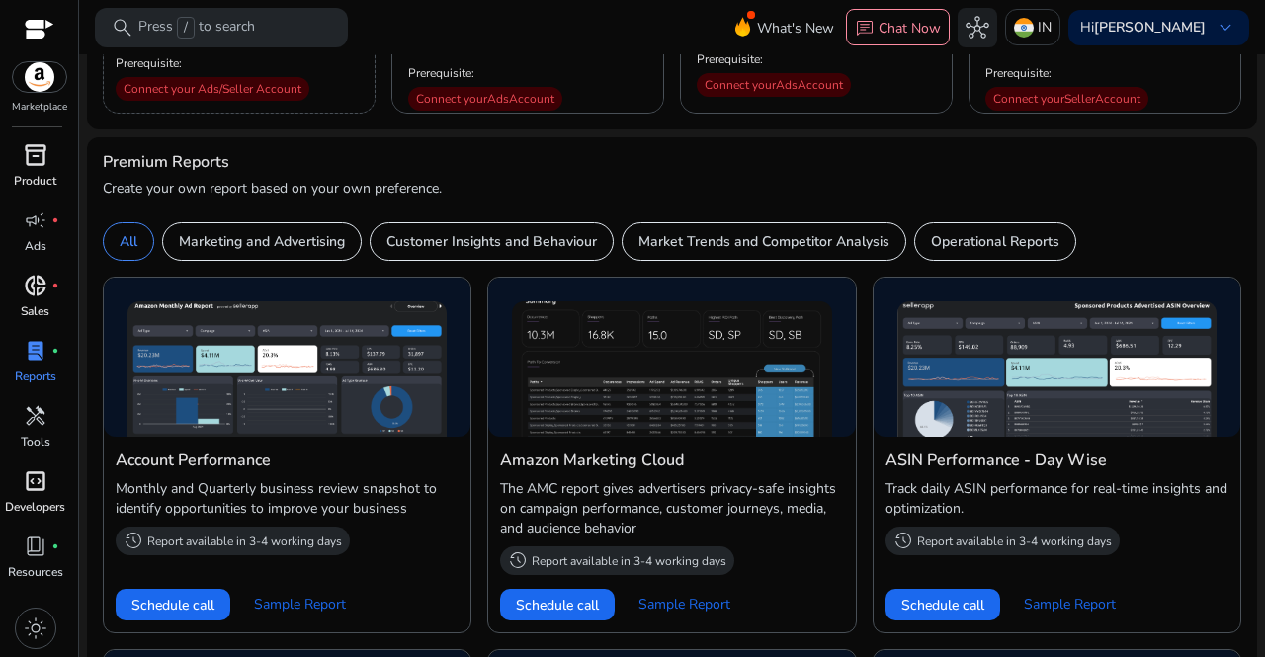
scroll to position [494, 0]
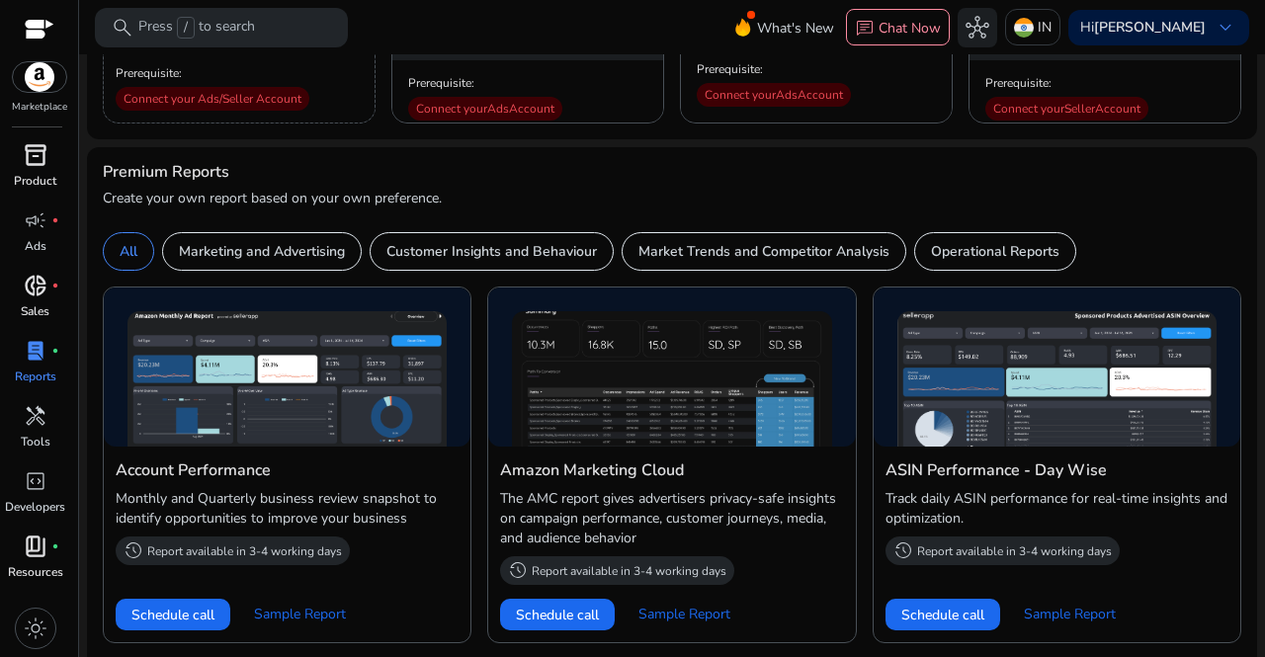
click at [24, 564] on p "Resources" at bounding box center [35, 572] width 55 height 18
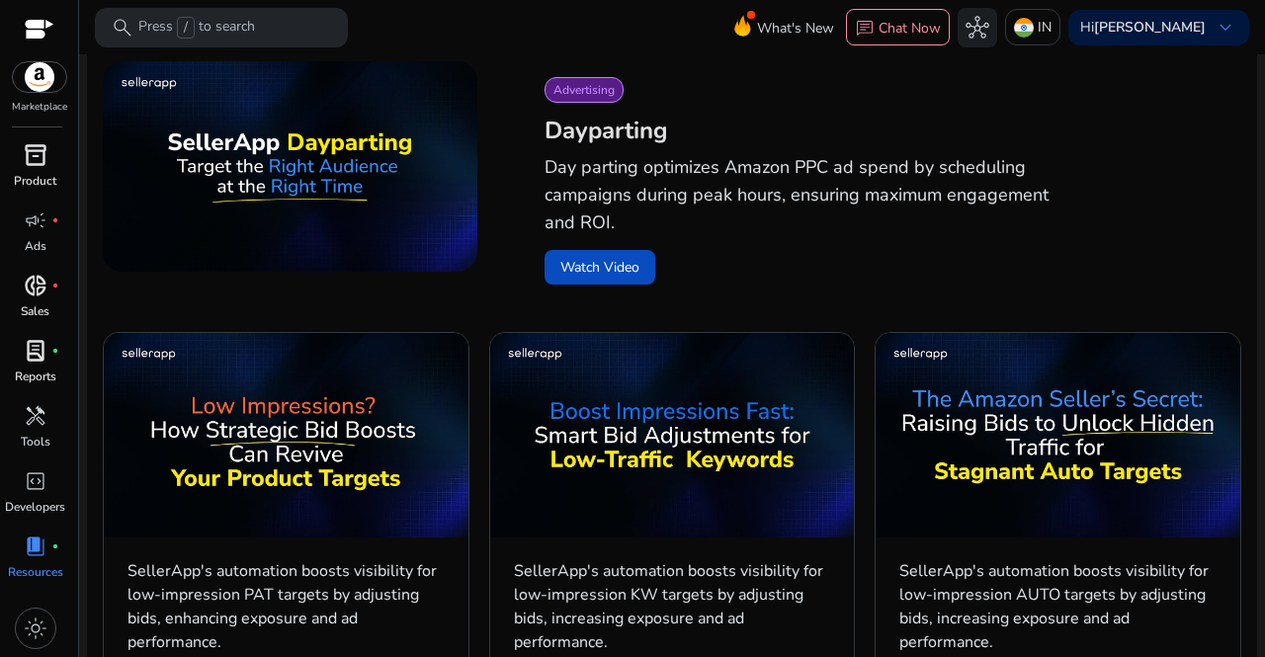
scroll to position [791, 0]
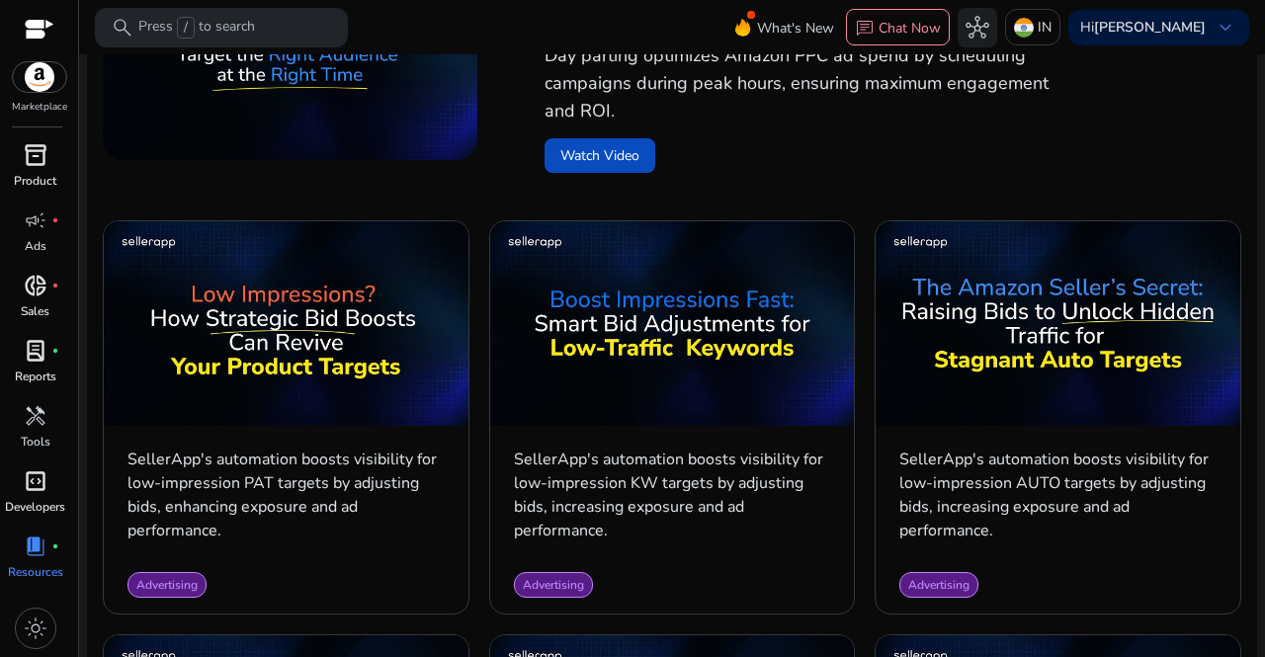
click at [44, 486] on span "code_blocks" at bounding box center [36, 481] width 24 height 24
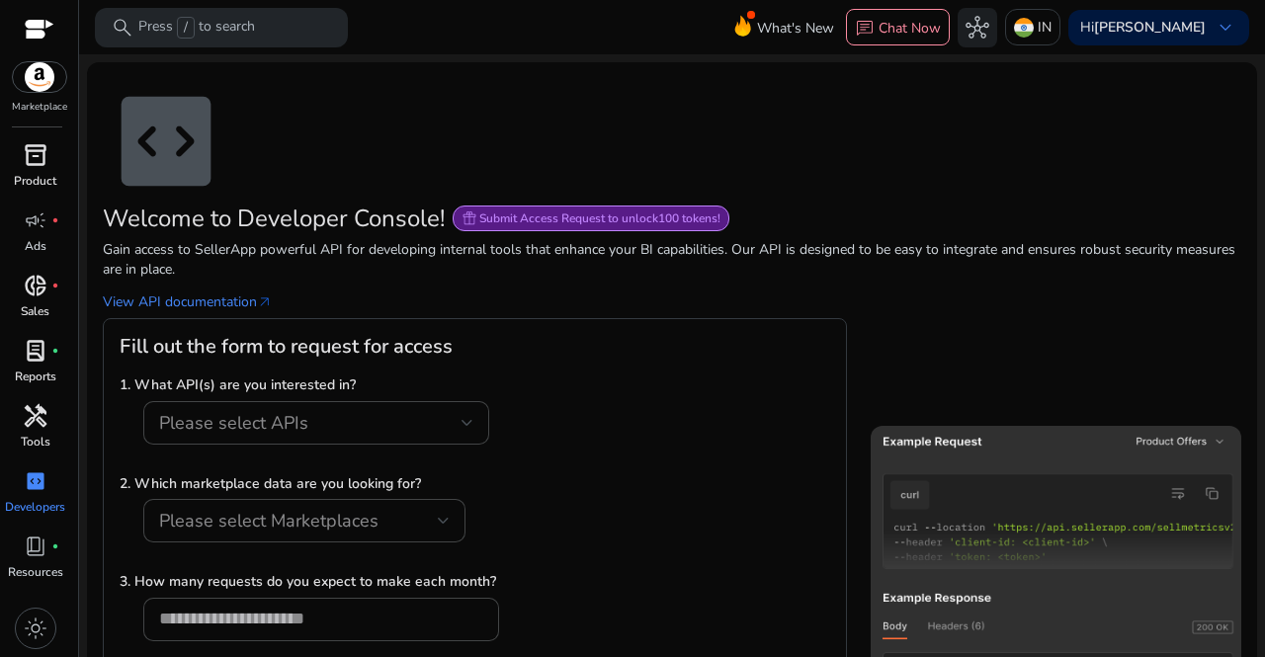
click at [48, 426] on div "handyman" at bounding box center [35, 416] width 55 height 32
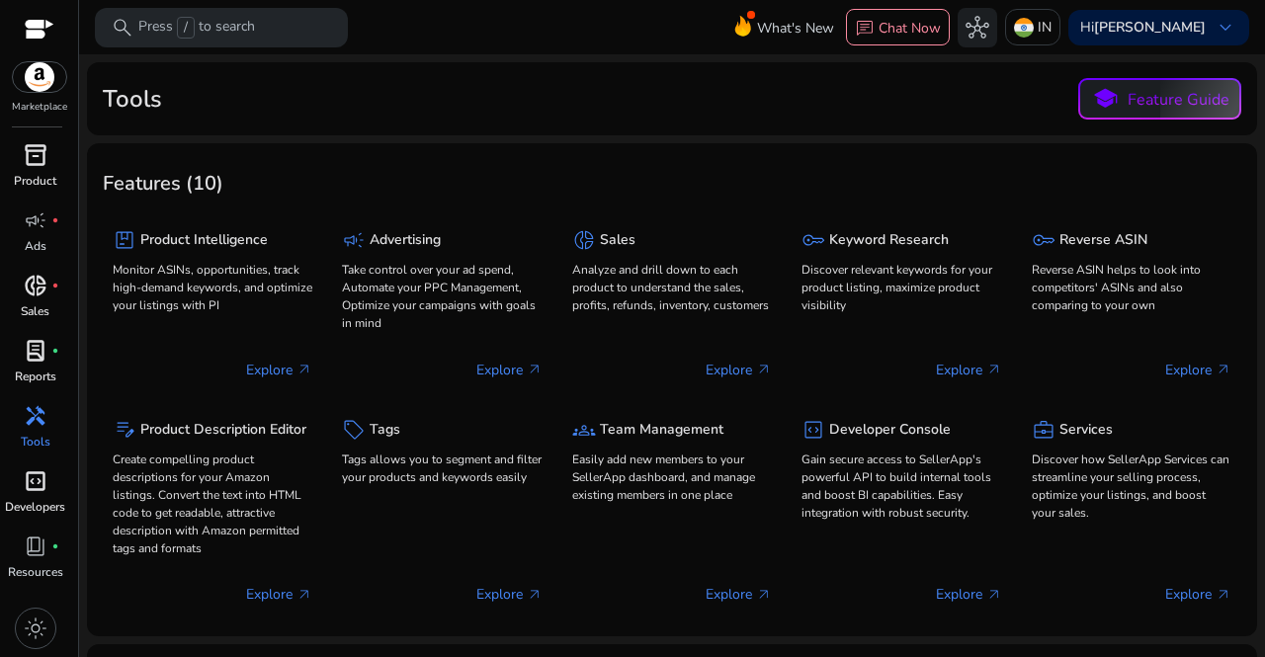
click at [30, 363] on span "lab_profile" at bounding box center [36, 351] width 24 height 24
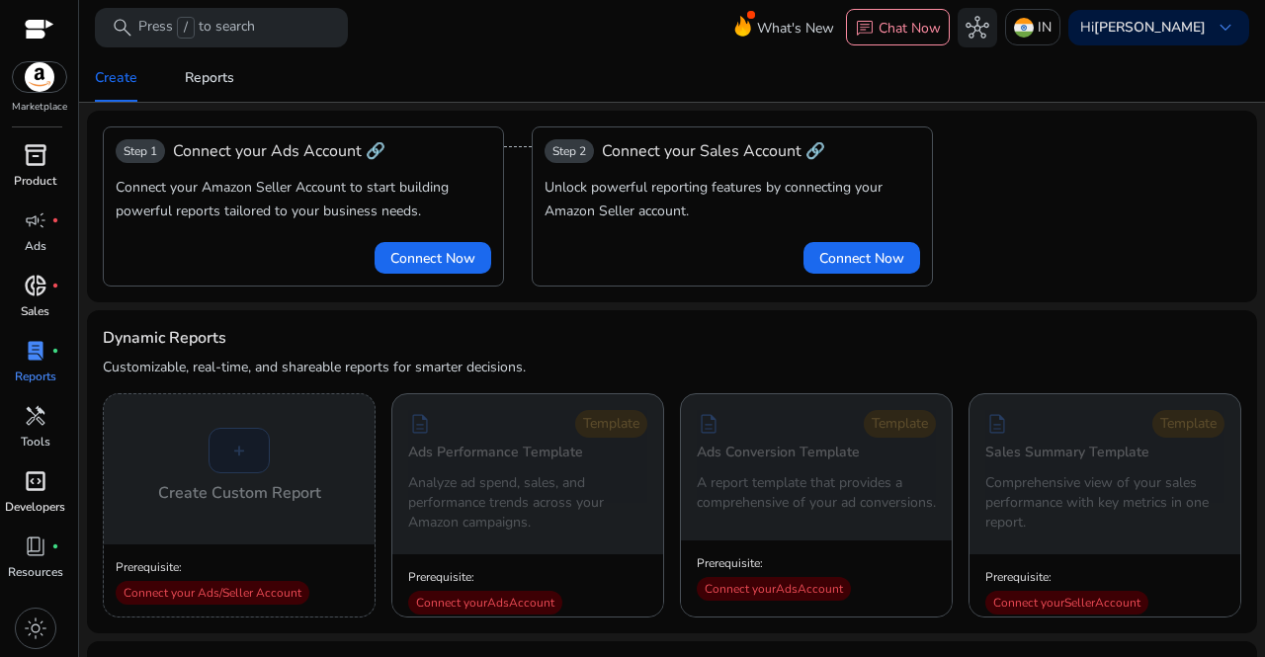
click at [32, 299] on div "donut_small fiber_manual_record" at bounding box center [35, 286] width 55 height 32
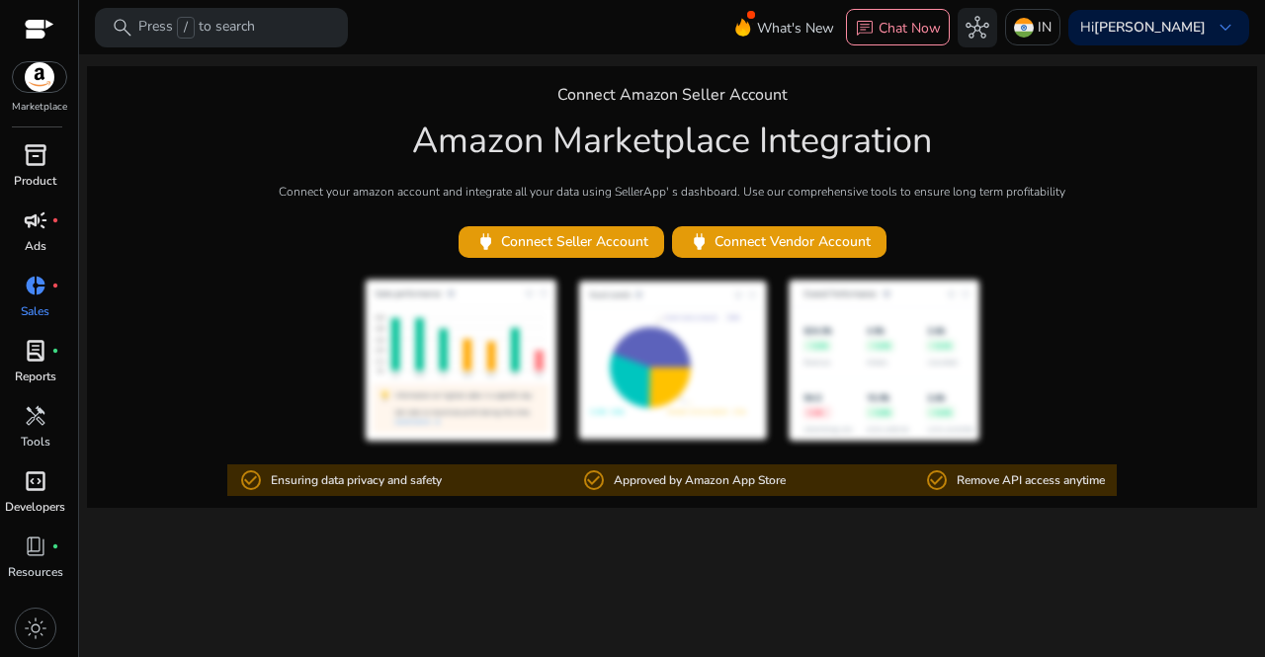
click at [33, 242] on p "Ads" at bounding box center [36, 246] width 22 height 18
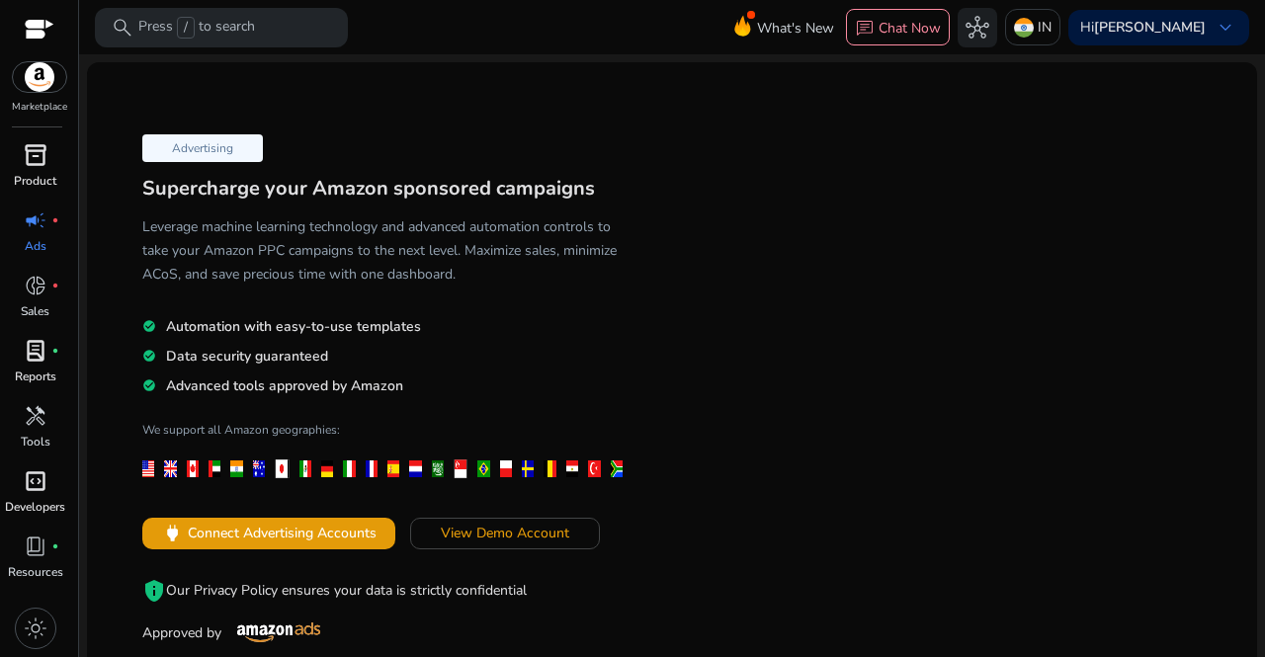
click at [24, 164] on span "inventory_2" at bounding box center [36, 155] width 24 height 24
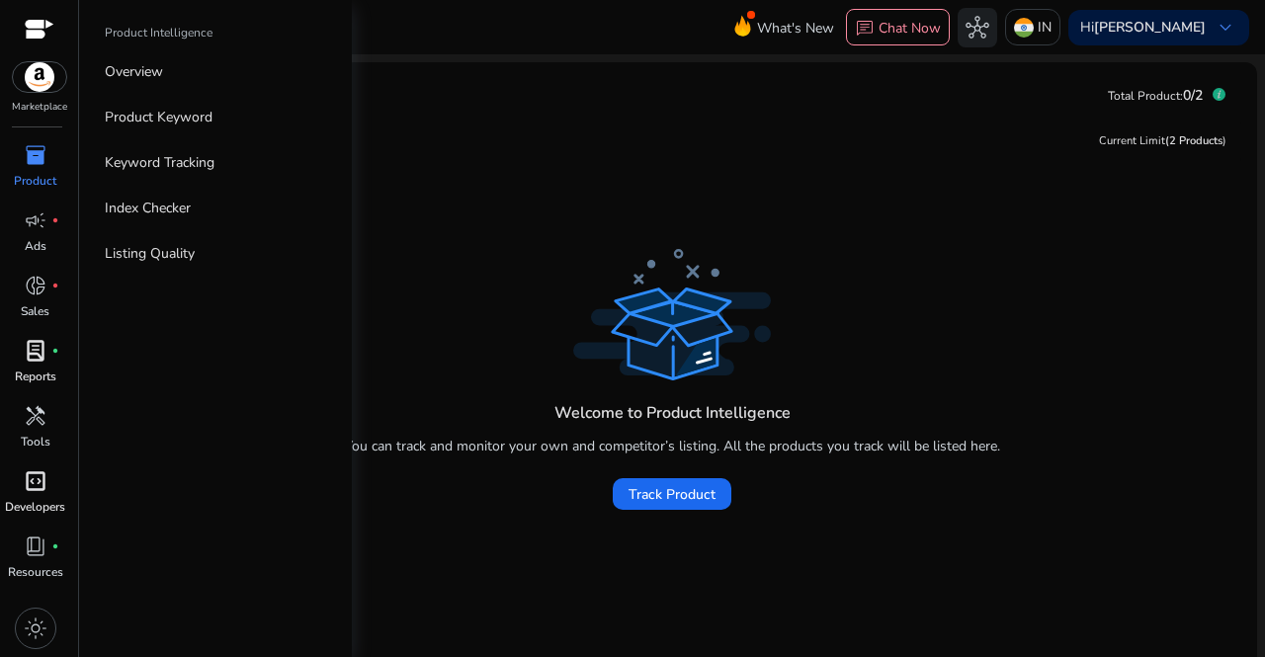
click at [41, 23] on div at bounding box center [40, 31] width 30 height 23
